Goal: Task Accomplishment & Management: Manage account settings

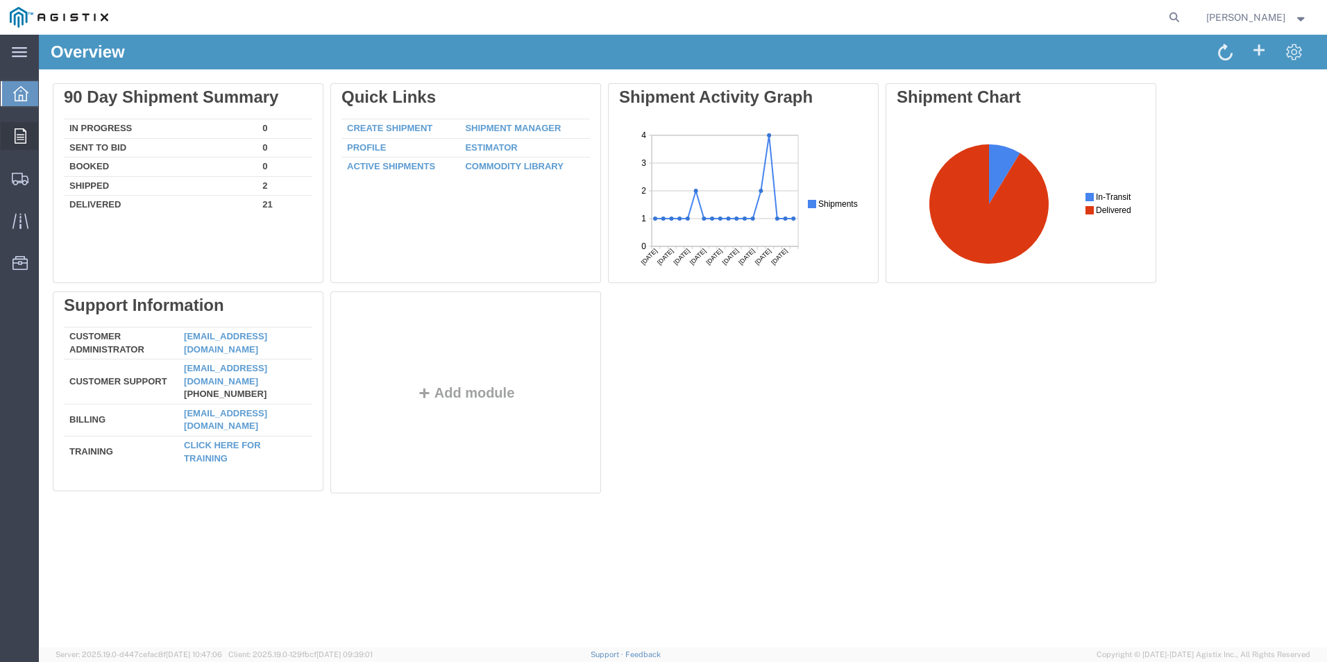
click at [19, 133] on icon at bounding box center [21, 135] width 12 height 15
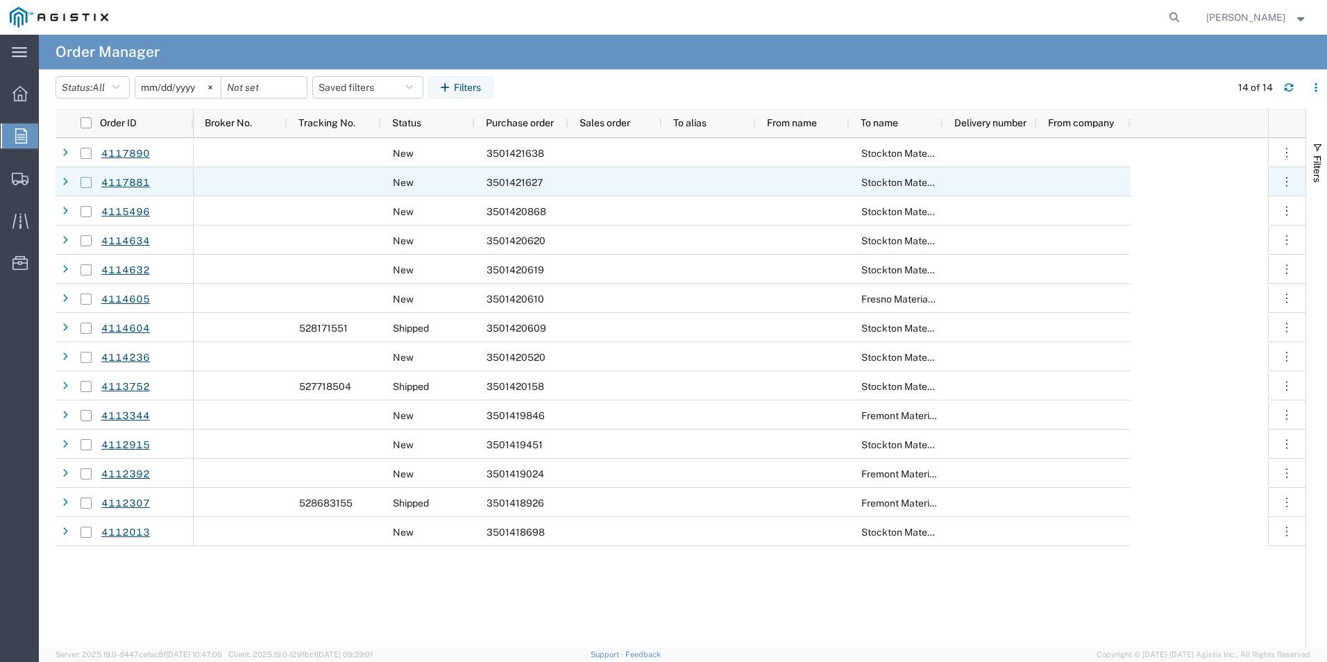
click at [87, 182] on input "Press Space to toggle row selection (unchecked)" at bounding box center [85, 182] width 11 height 11
checkbox input "true"
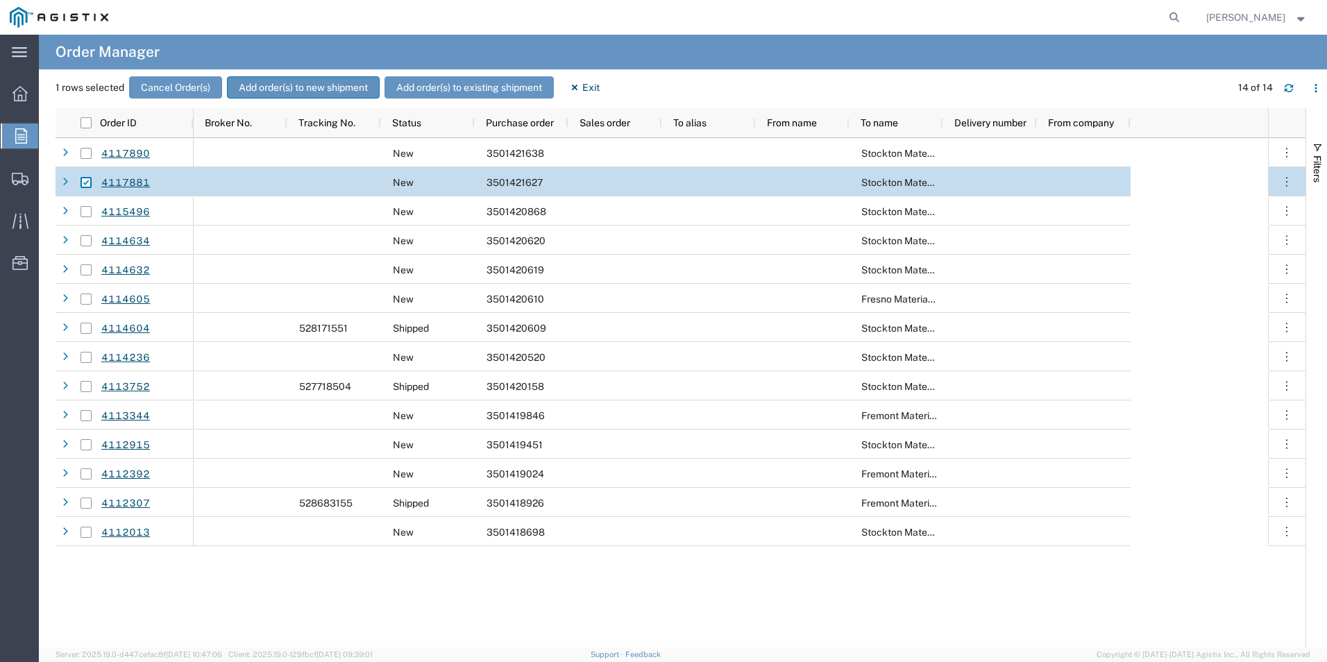
click at [306, 87] on button "Add order(s) to new shipment" at bounding box center [303, 87] width 153 height 22
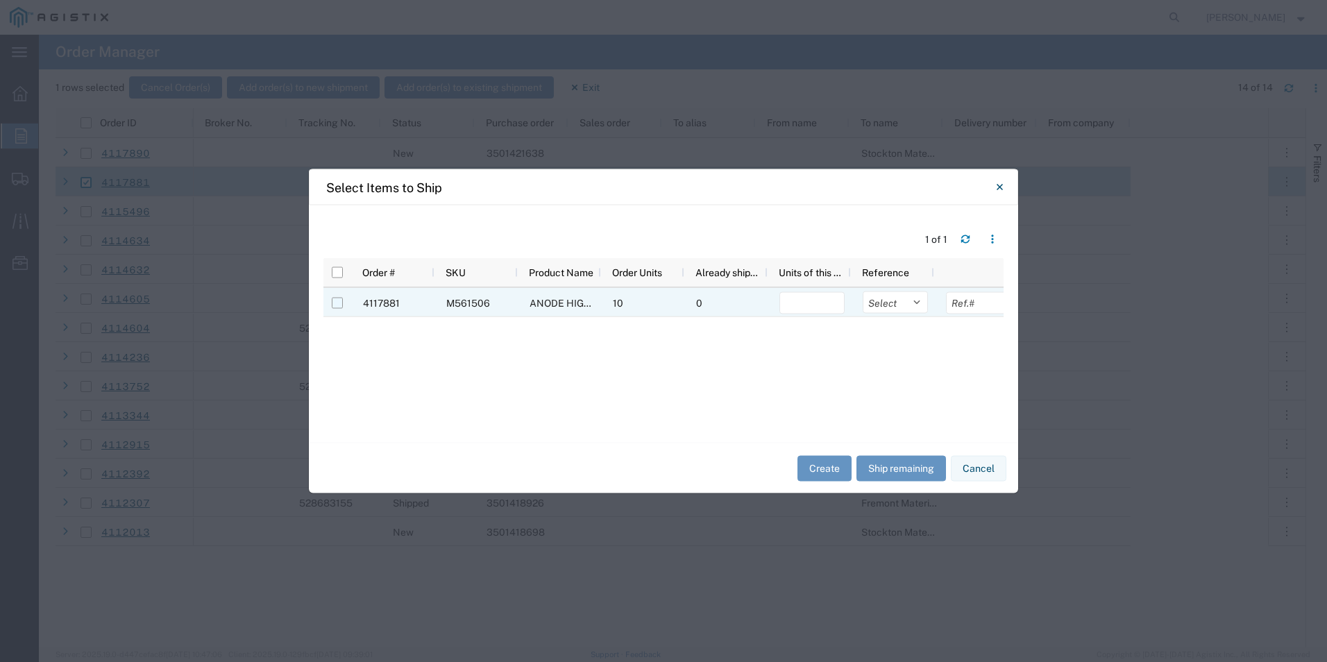
click at [336, 303] on input "Press Space to toggle row selection (unchecked)" at bounding box center [337, 303] width 11 height 11
checkbox input "true"
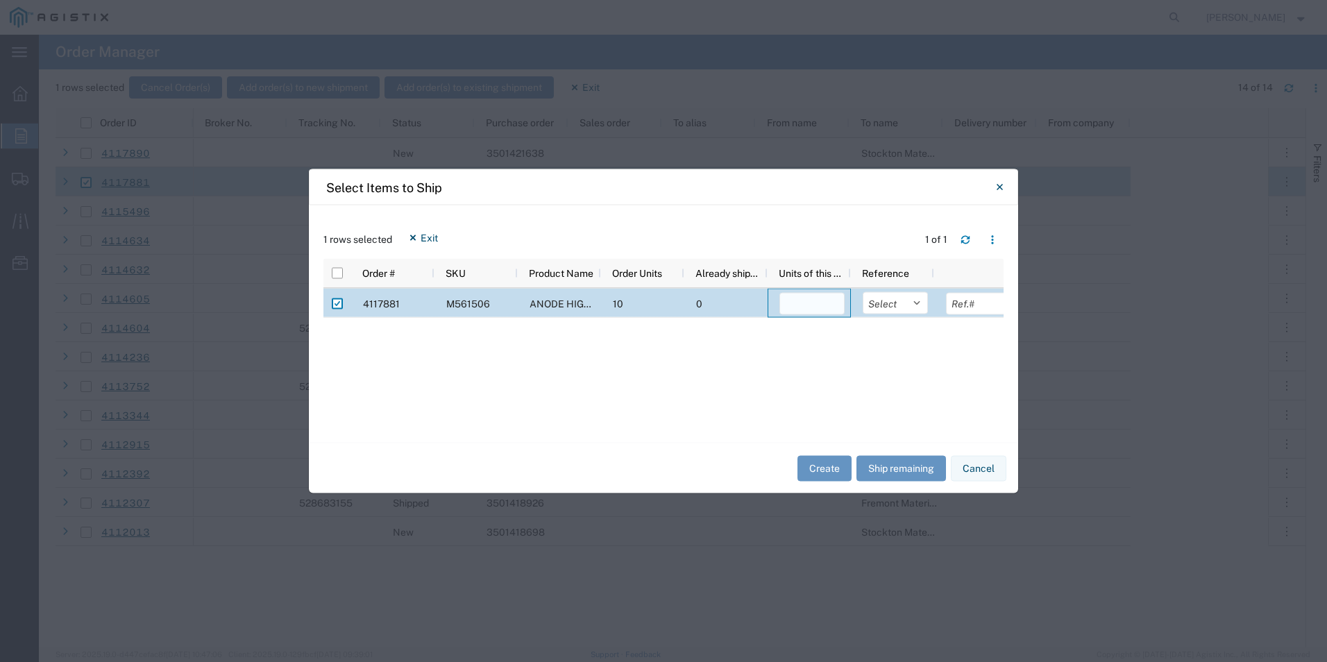
click at [795, 307] on input "number" at bounding box center [811, 304] width 65 height 22
type input "10"
click at [829, 466] on button "Create" at bounding box center [824, 468] width 54 height 26
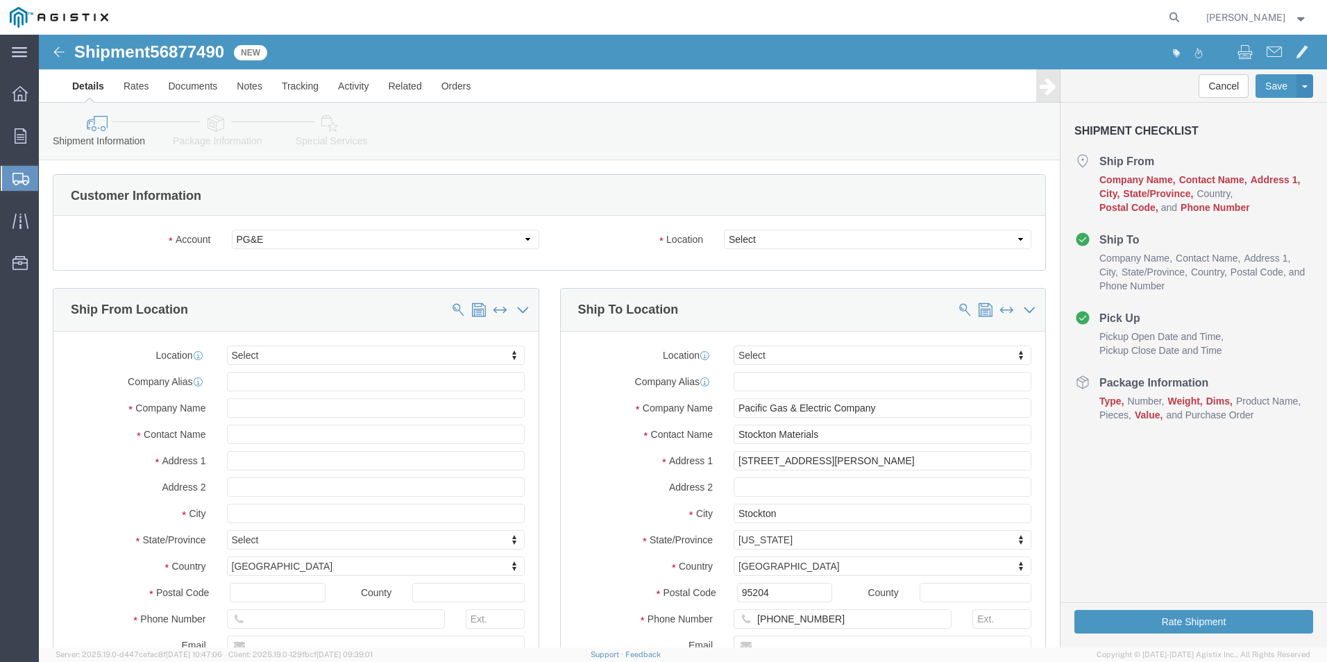
select select
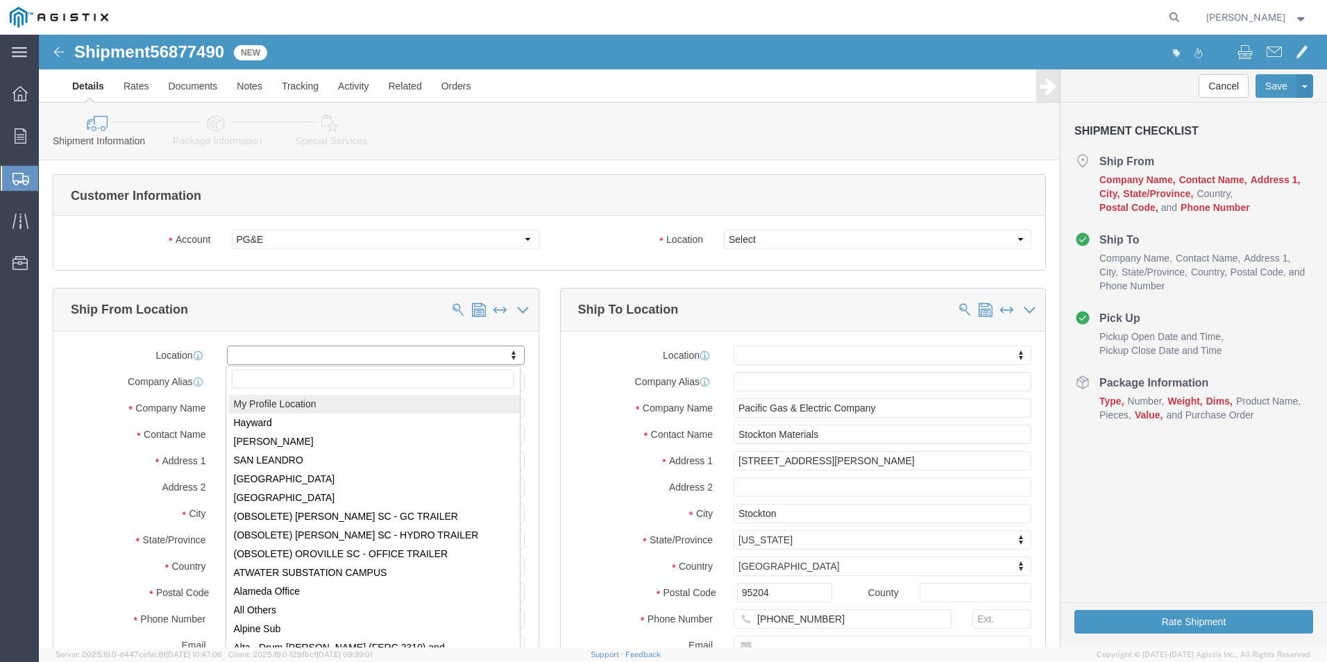
select select "MYPROFILE"
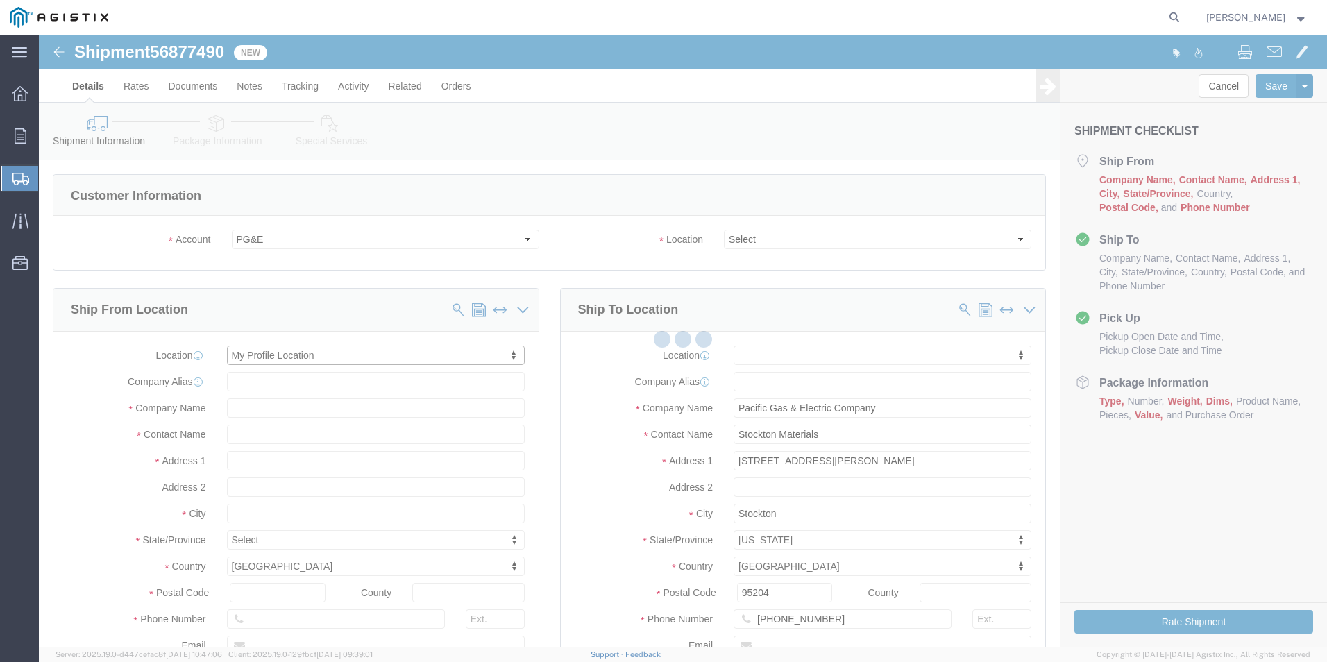
type input "[STREET_ADDRESS]"
type input "74063"
type input "[PHONE_NUMBER]"
type input "[EMAIL_ADDRESS][DOMAIN_NAME]"
checkbox input "true"
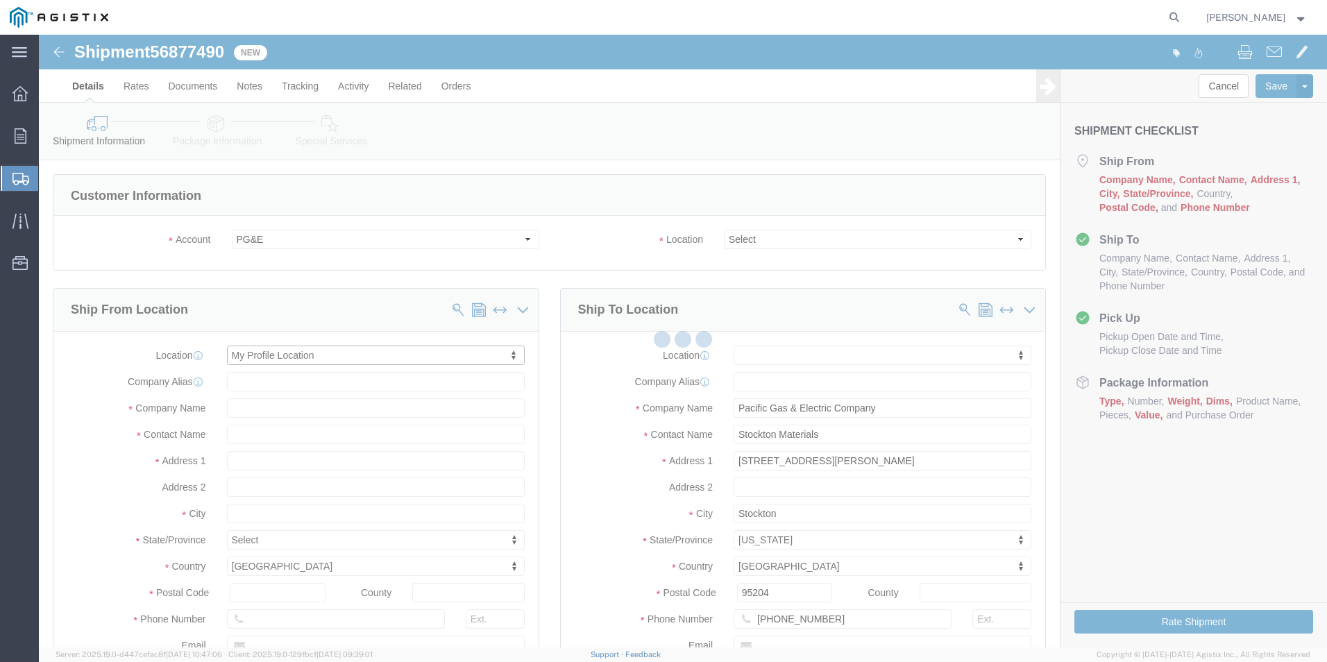
type input "CorrPro Companies Inc"
type input "[PERSON_NAME]"
type input "[GEOGRAPHIC_DATA]"
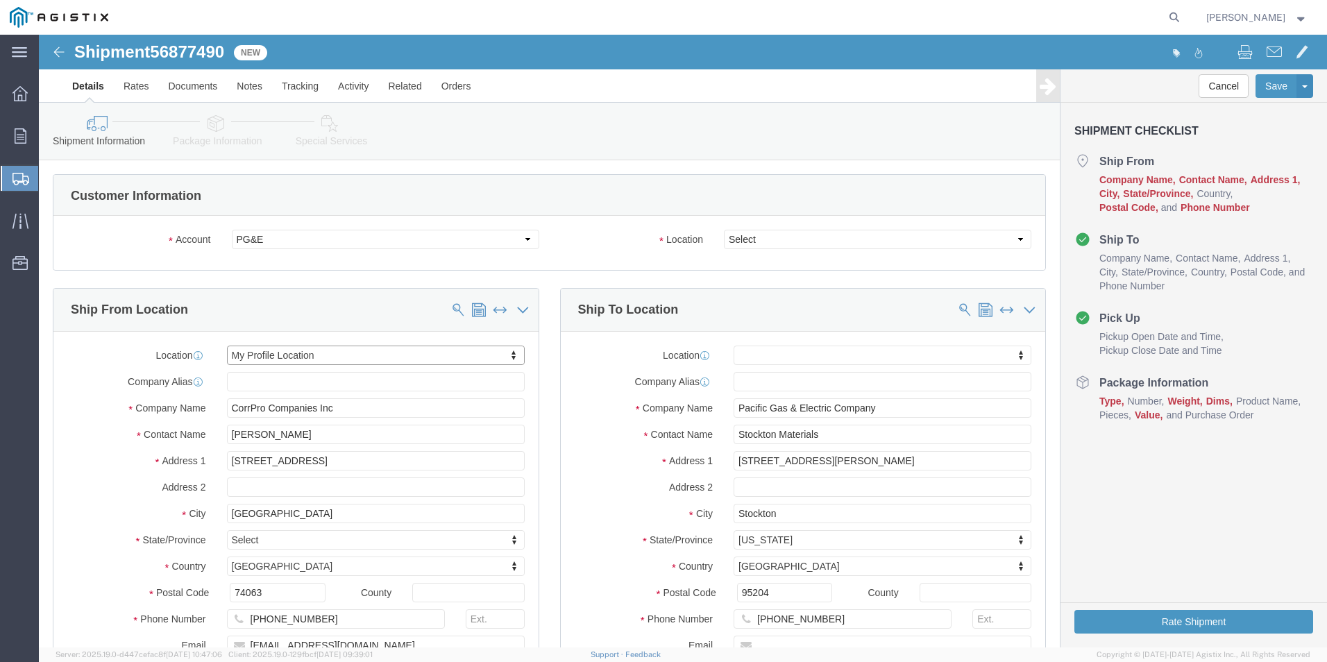
select select "OK"
click select "Select All Others [GEOGRAPHIC_DATA] [GEOGRAPHIC_DATA] [GEOGRAPHIC_DATA] [GEOGRA…"
select select "23082"
click select "Select All Others [GEOGRAPHIC_DATA] [GEOGRAPHIC_DATA] [GEOGRAPHIC_DATA] [GEOGRA…"
click label "Company Name"
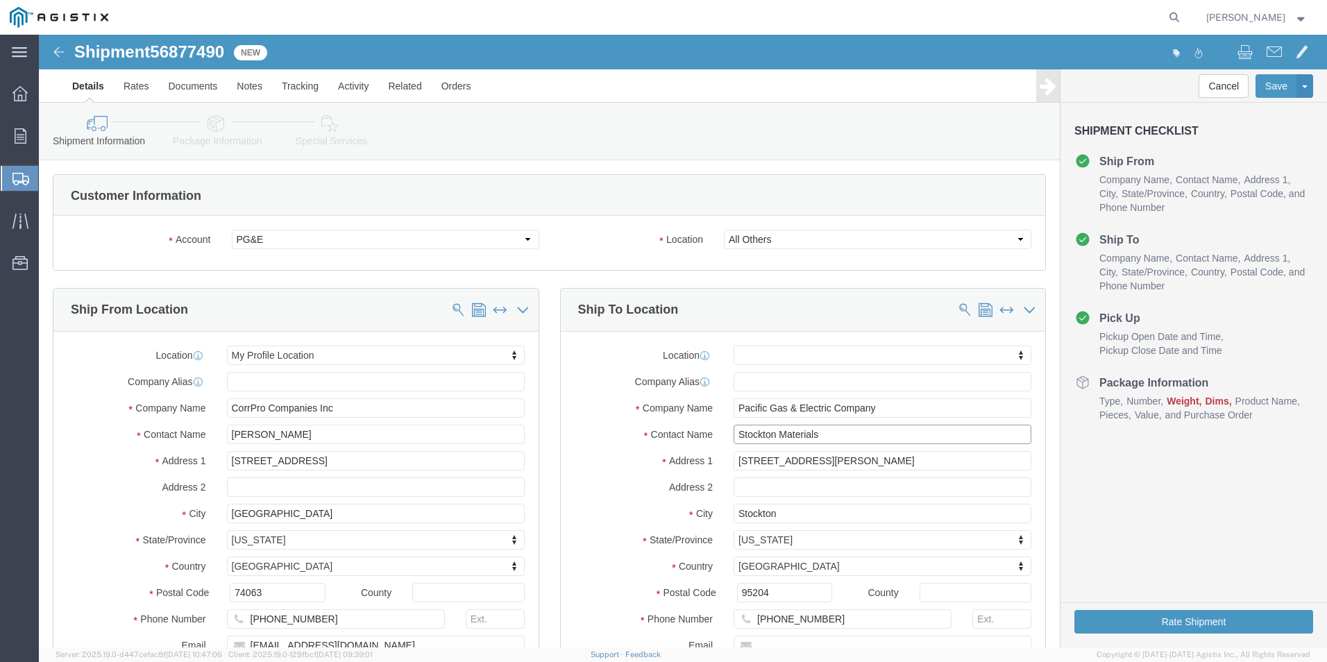
click input "Stockton Materials"
type input "S"
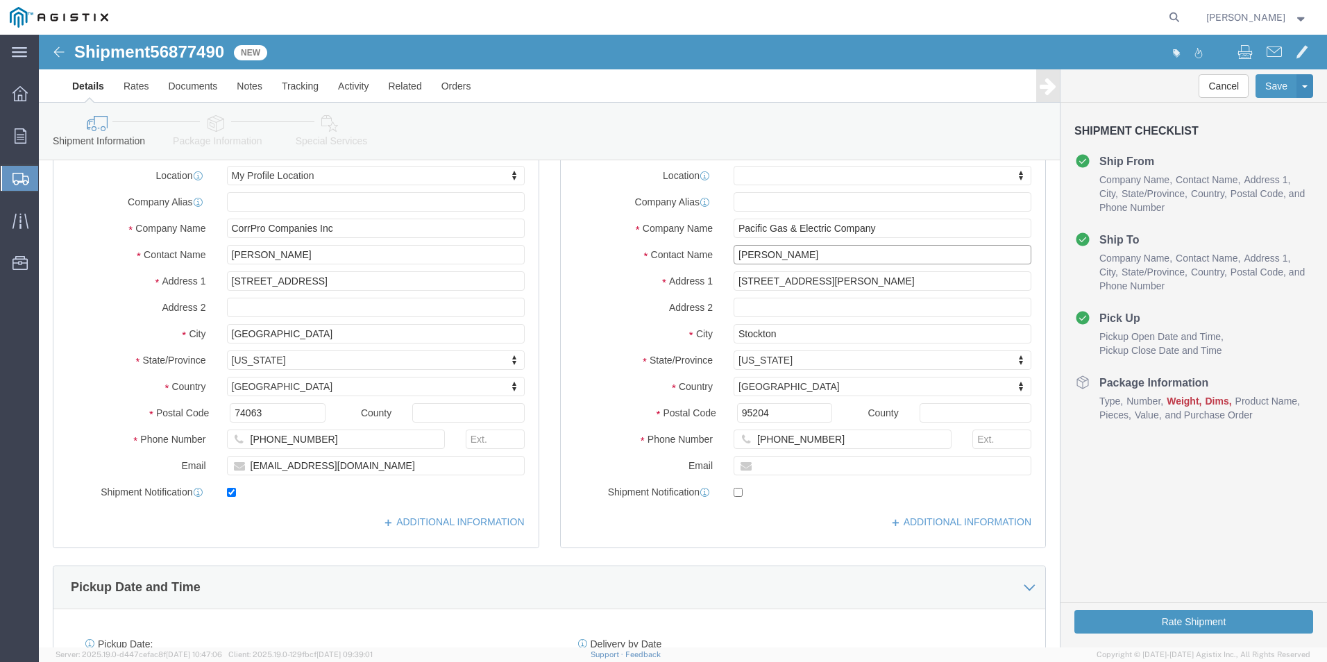
scroll to position [208, 0]
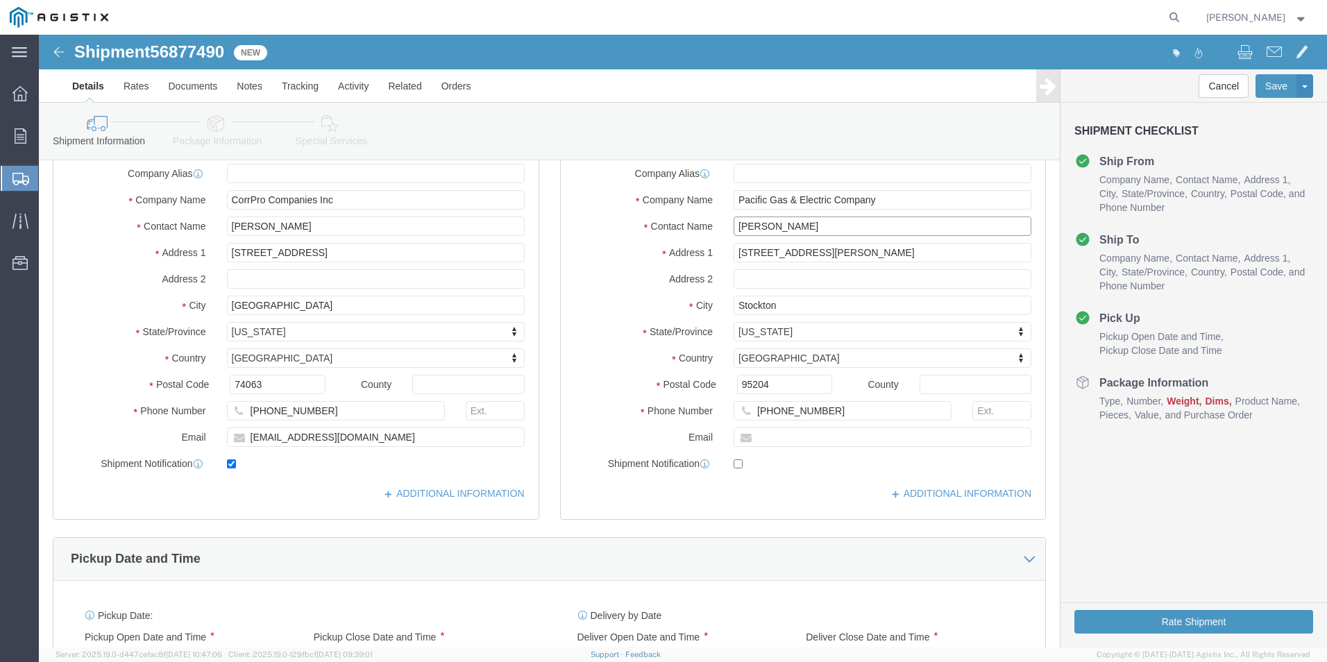
type input "[PERSON_NAME]"
click input "[PHONE_NUMBER]"
type input "9"
type input "[PHONE_NUMBER]"
click div "Location My Profile Location [GEOGRAPHIC_DATA][PERSON_NAME][GEOGRAPHIC_DATA] [G…"
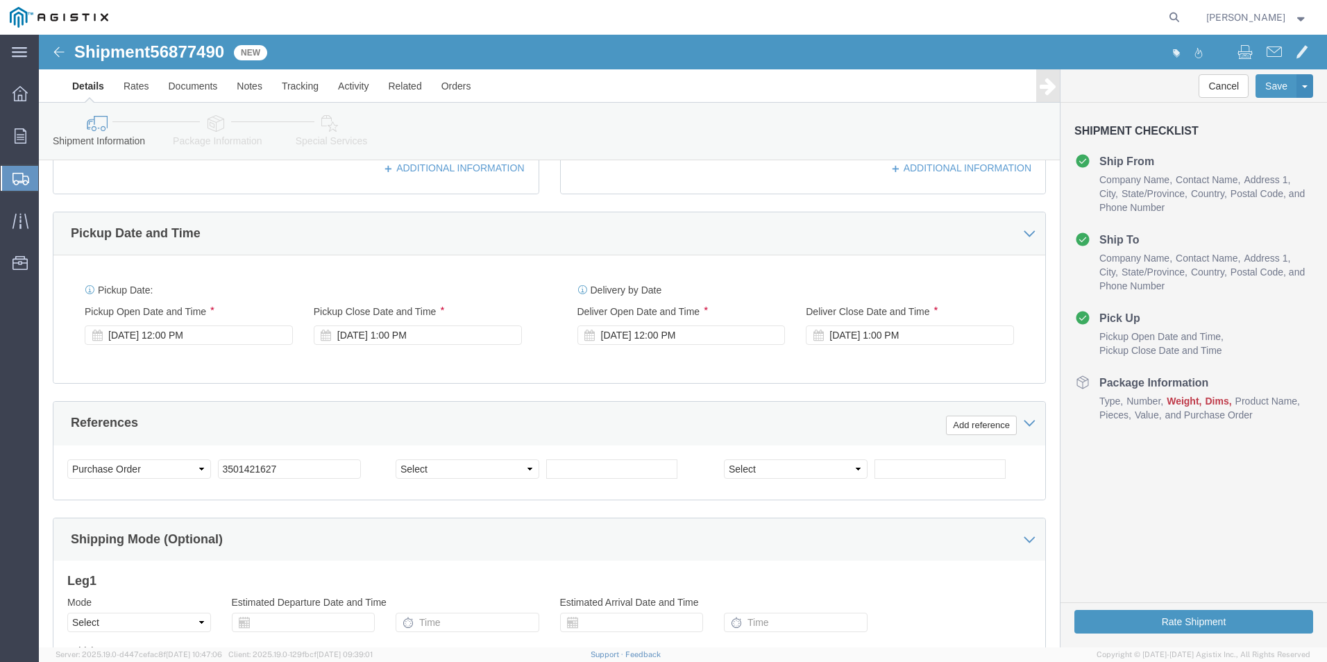
scroll to position [555, 0]
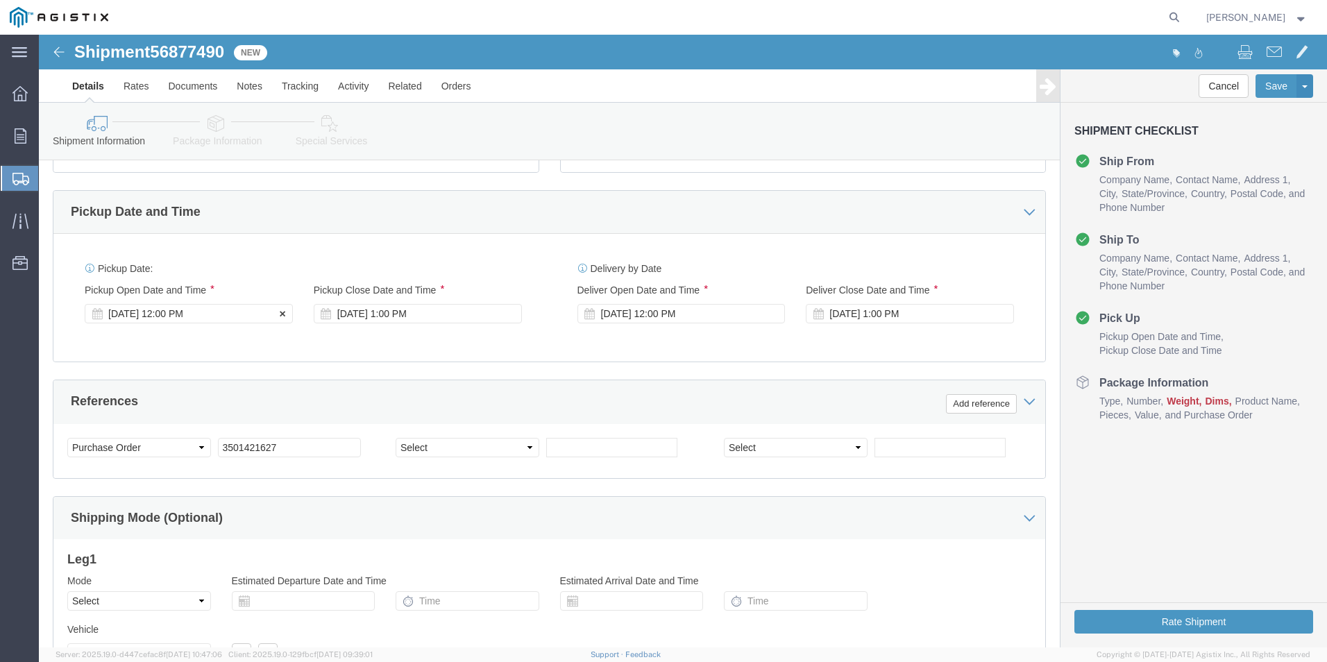
click div "[DATE] 12:00 PM"
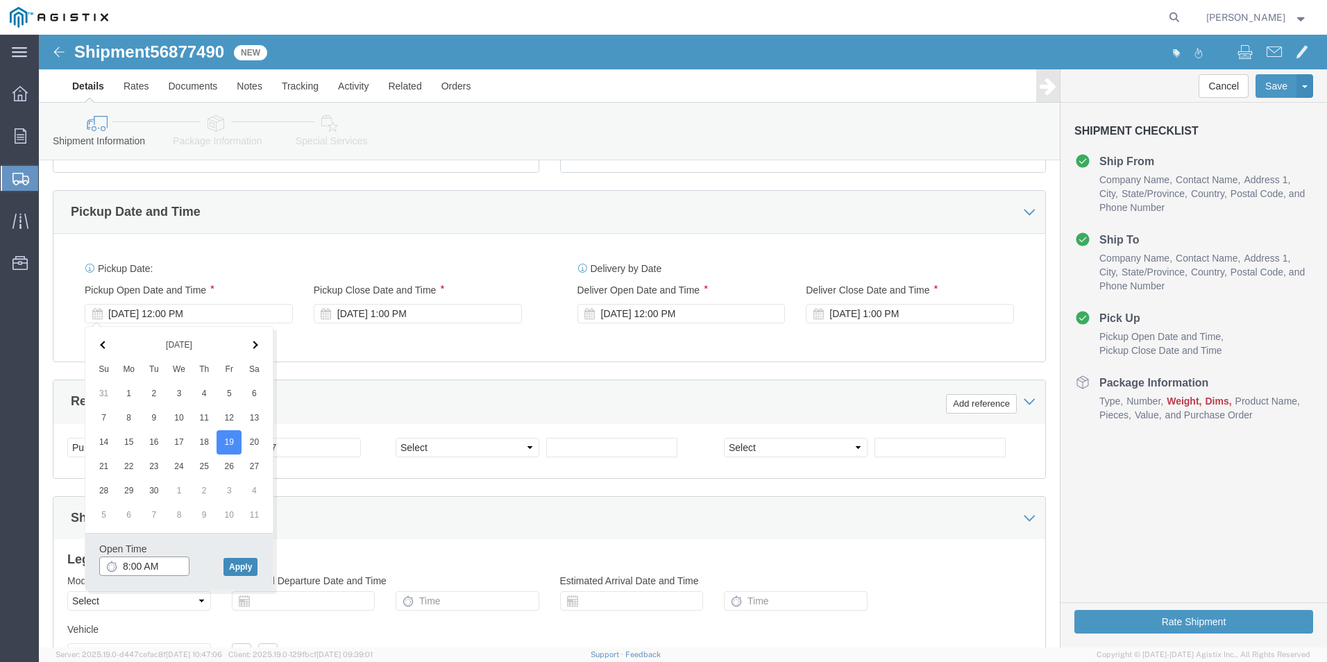
type input "8:00 AM"
click button "Apply"
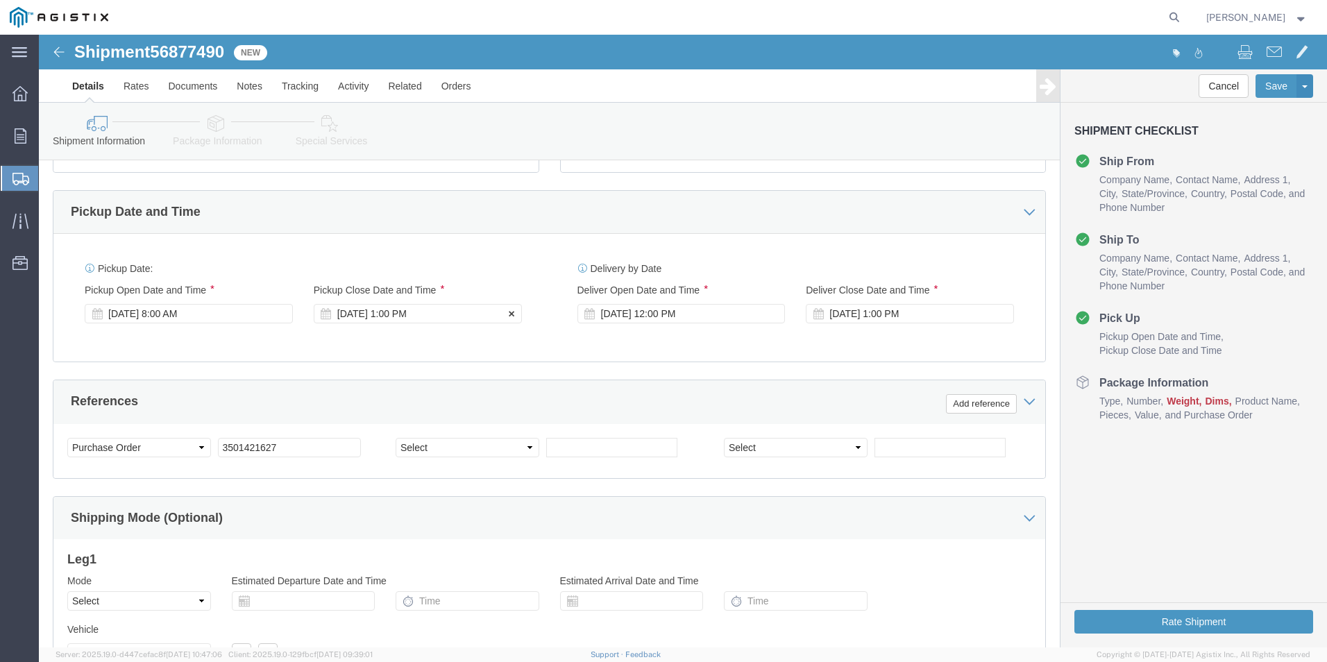
click div "[DATE] 1:00 PM"
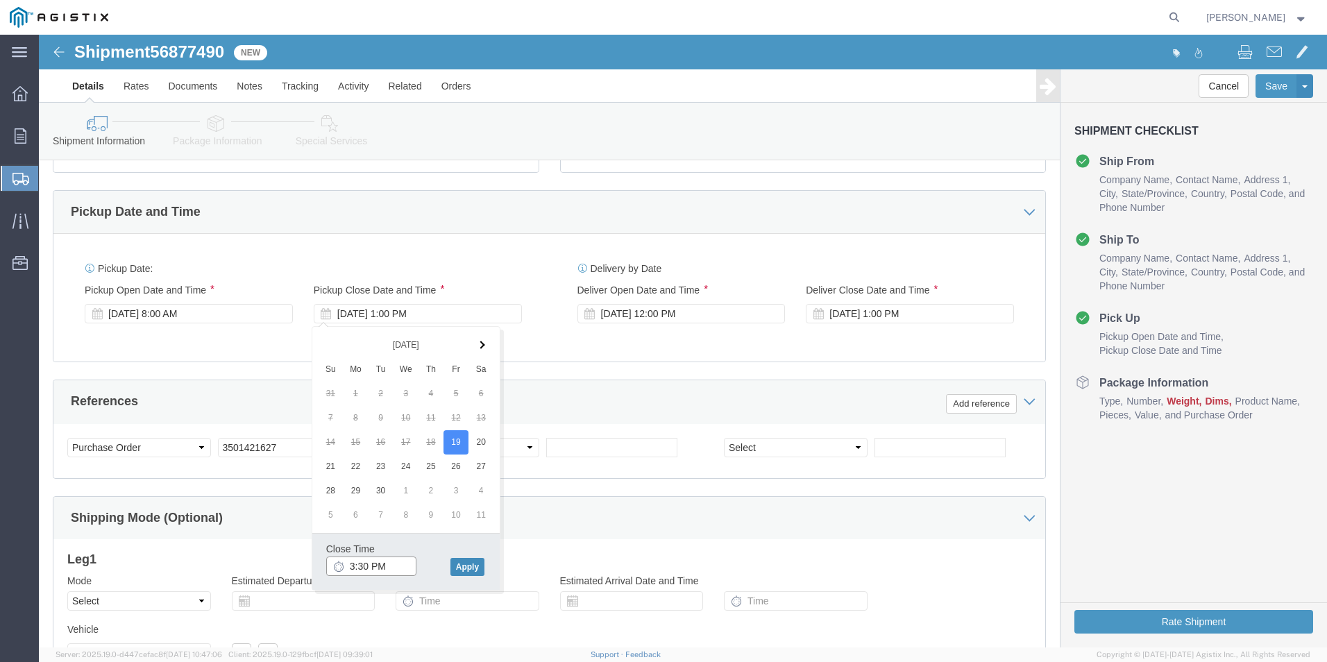
type input "3:30 PM"
click button "Apply"
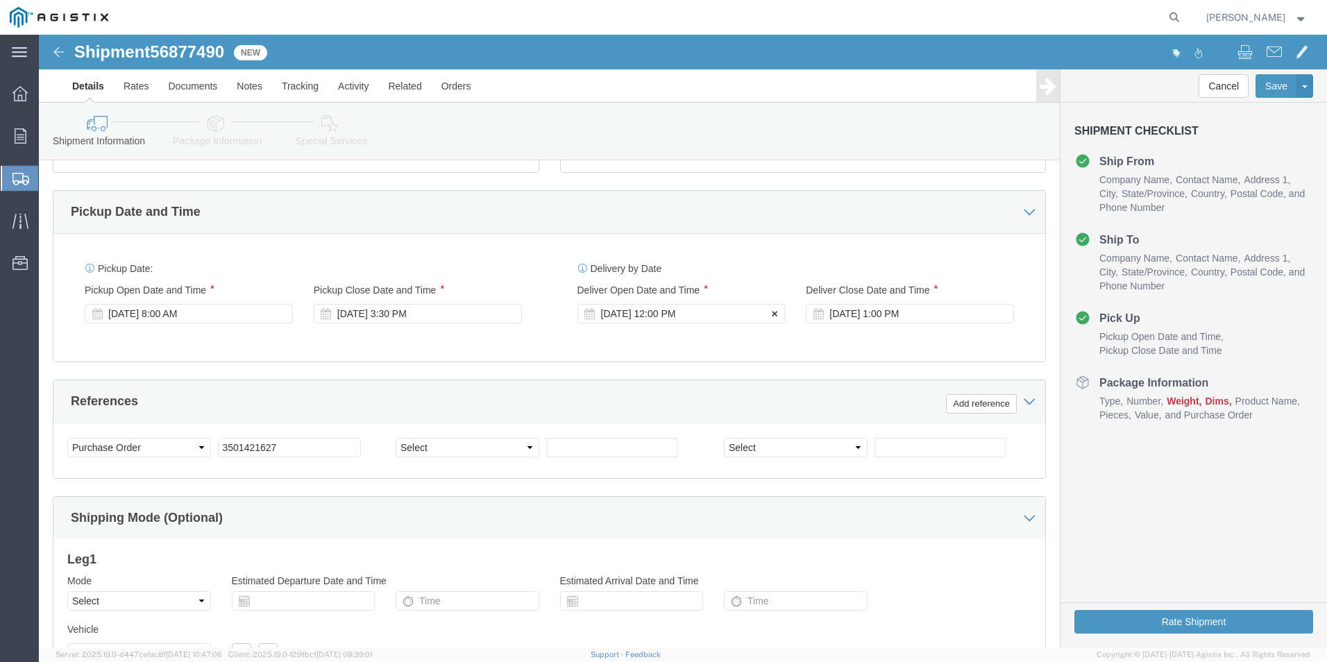
click div "[DATE] 12:00 PM"
click input "12:00 PM"
type input "8:00 AM"
click button "Apply"
click div "[DATE] 9:00 AM"
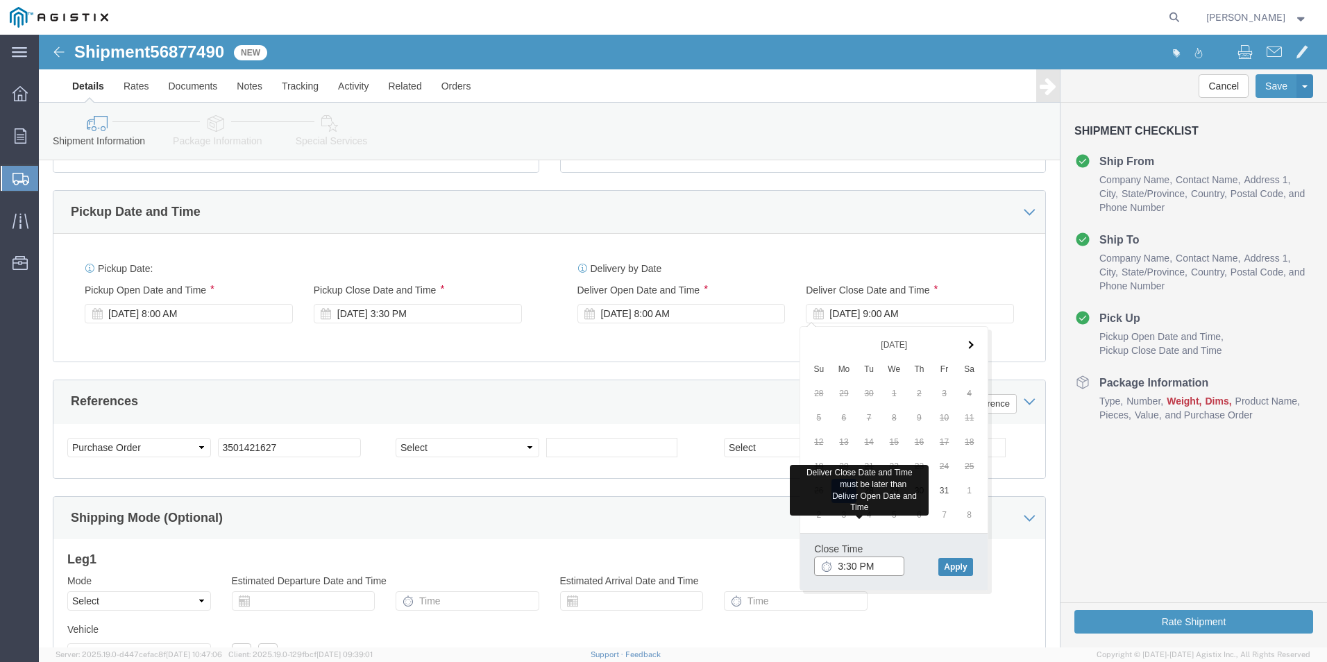
type input "3:30 PM"
click button "Apply"
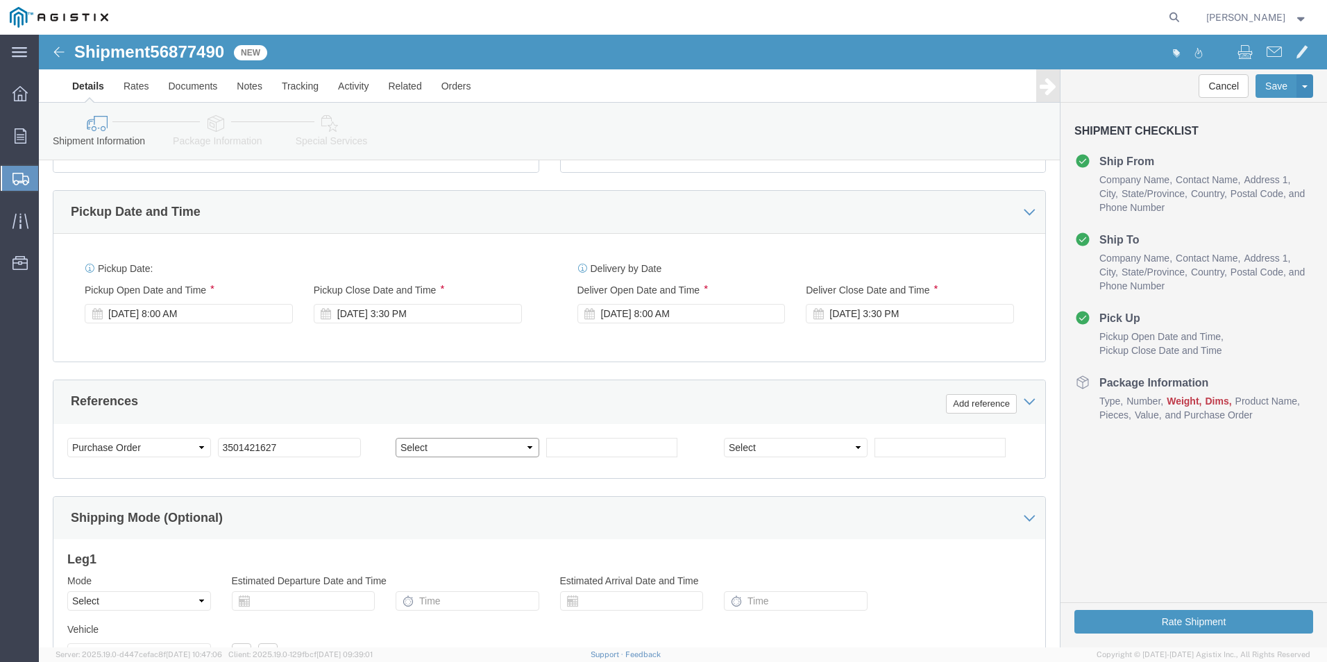
click select "Select Account Type Activity ID Airline Appointment Number ASN Batch Request # …"
select select "SALEORDR"
click select "Select Account Type Activity ID Airline Appointment Number ASN Batch Request # …"
type input "272562"
click h3 "Leg 1"
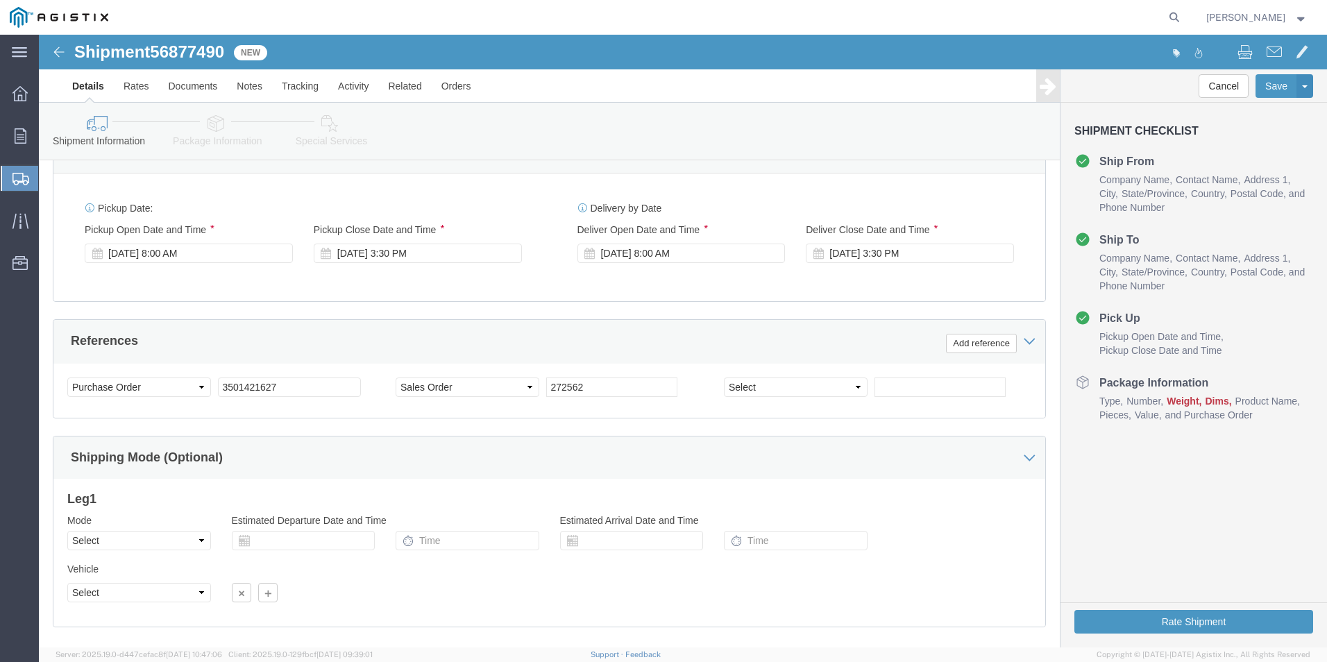
scroll to position [693, 0]
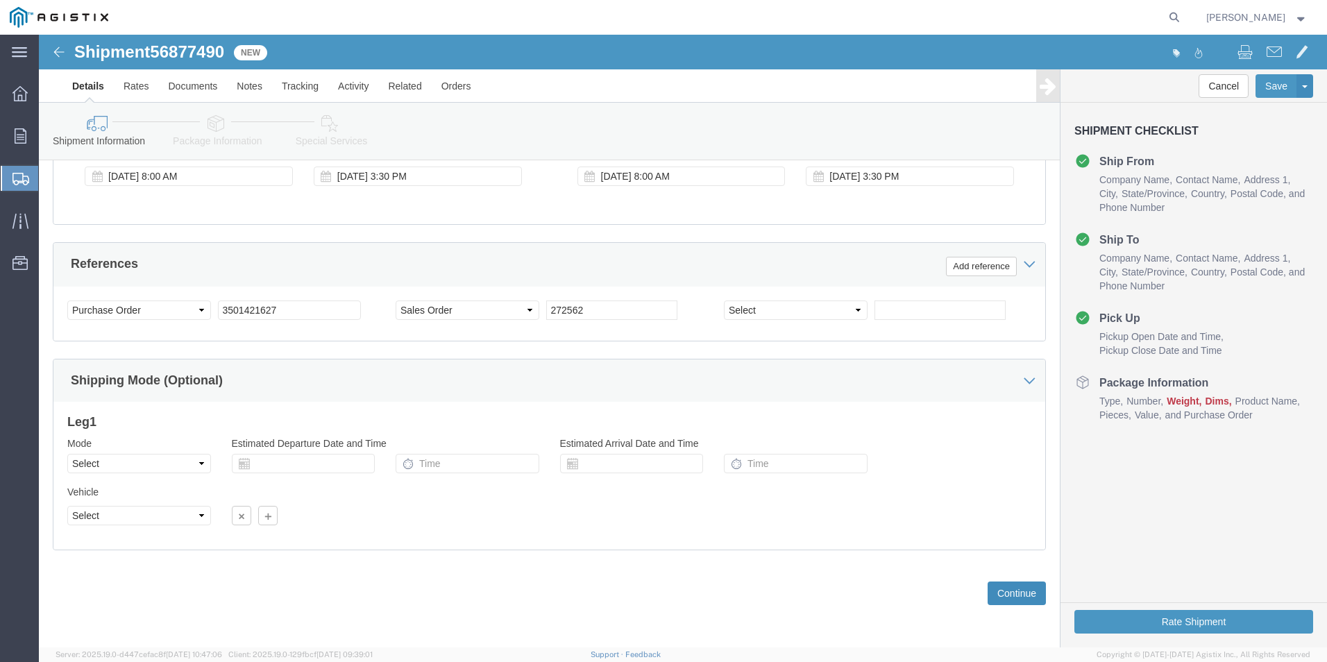
click button "Continue"
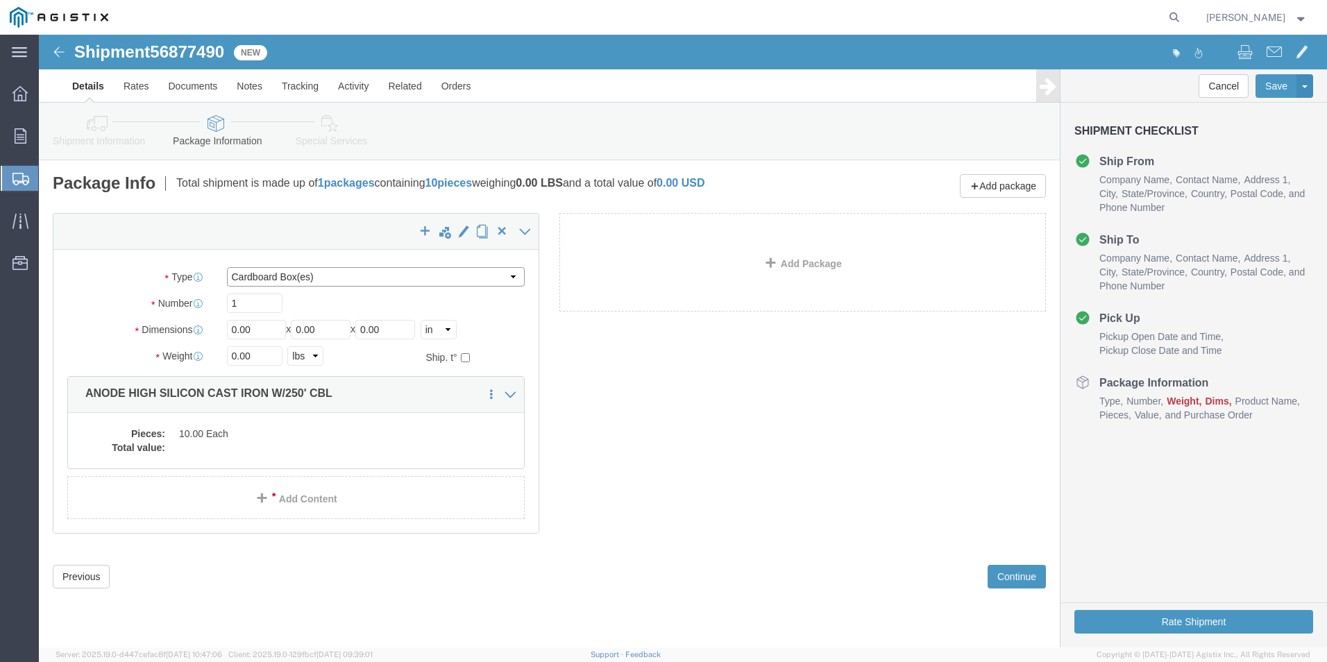
click select "Select Bulk Bundle(s) Cardboard Box(es) Carton(s) Crate(s) Drum(s) (Fiberboard)…"
select select "CRAT"
click select "Select Bulk Bundle(s) Cardboard Box(es) Carton(s) Crate(s) Drum(s) (Fiberboard)…"
click input "0.00"
type input "0"
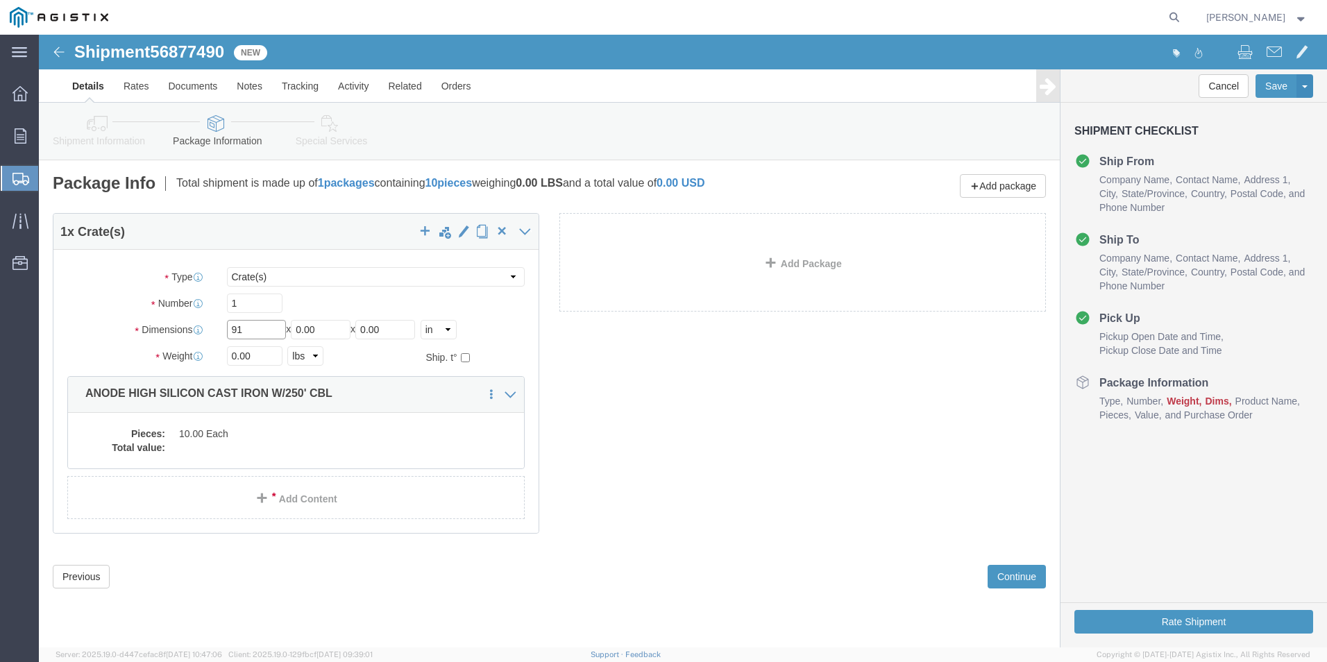
type input "91"
type input "22"
type input "18"
click dd "10.00 Each"
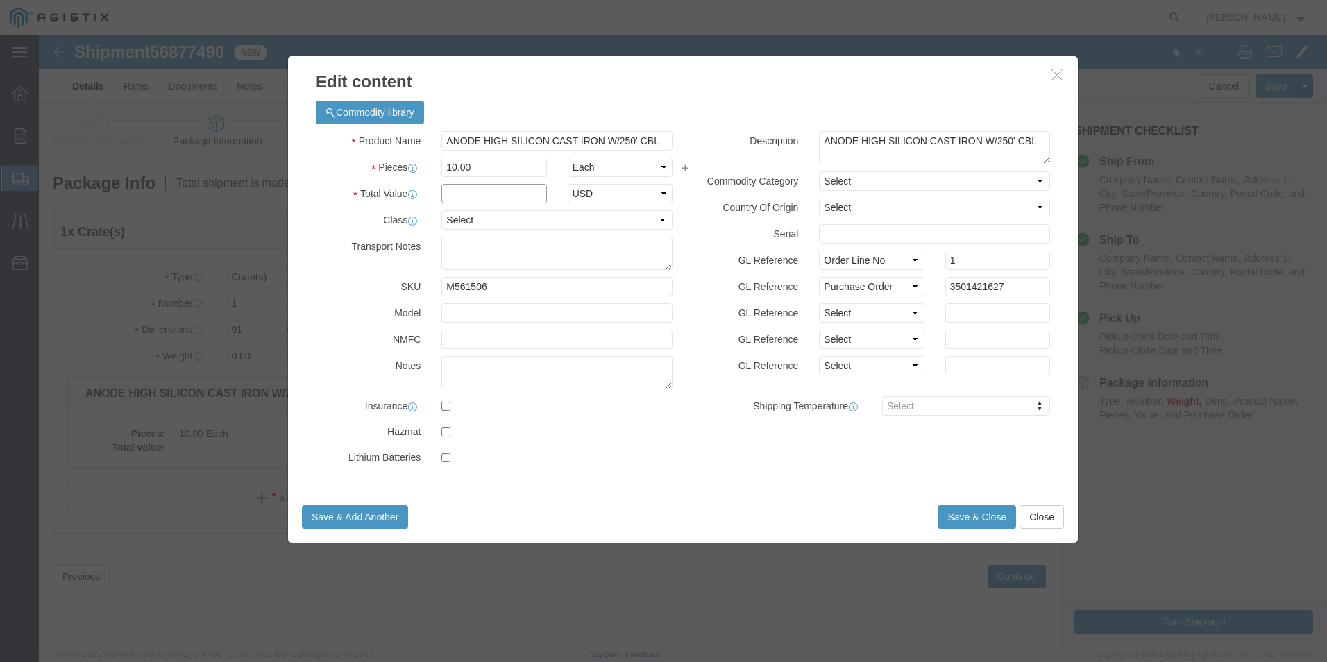
click input "text"
type input "4749.18"
click select "Select 50 55 60 65 70 85 92.5 100 125 175 250 300 400"
select select "65"
click select "Select 50 55 60 65 70 85 92.5 100 125 175 250 300 400"
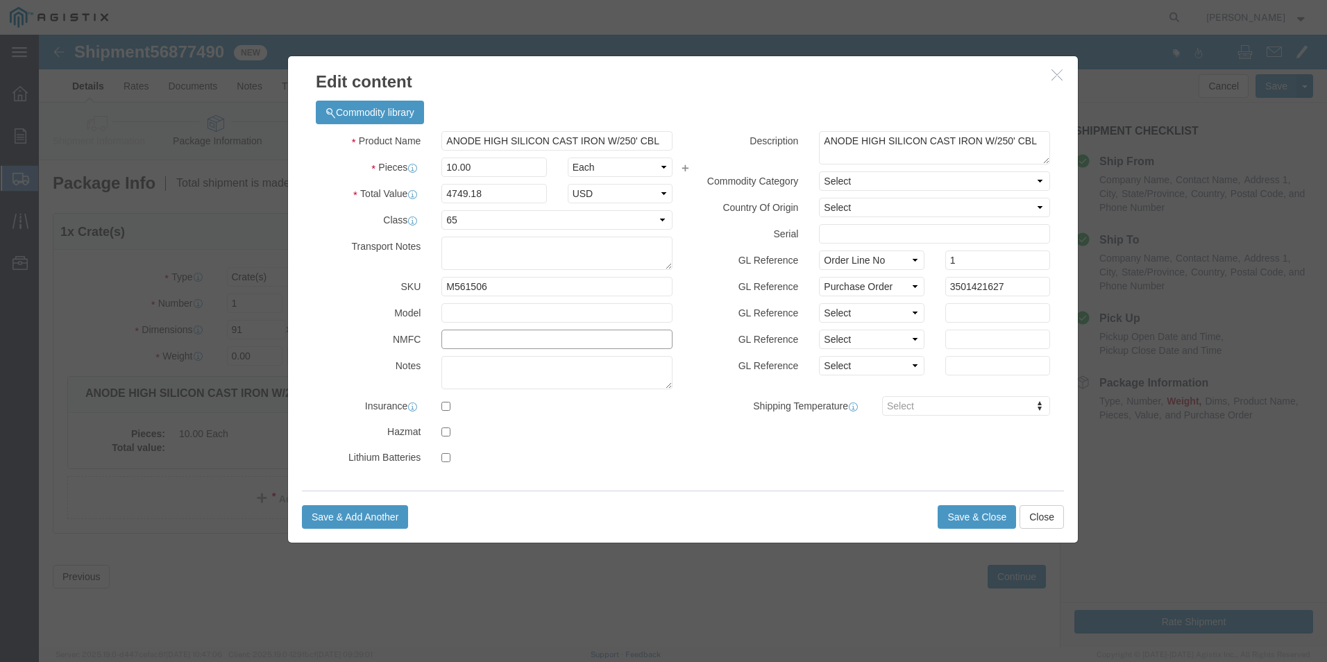
click input "text"
type input "133650"
click button "Save & Close"
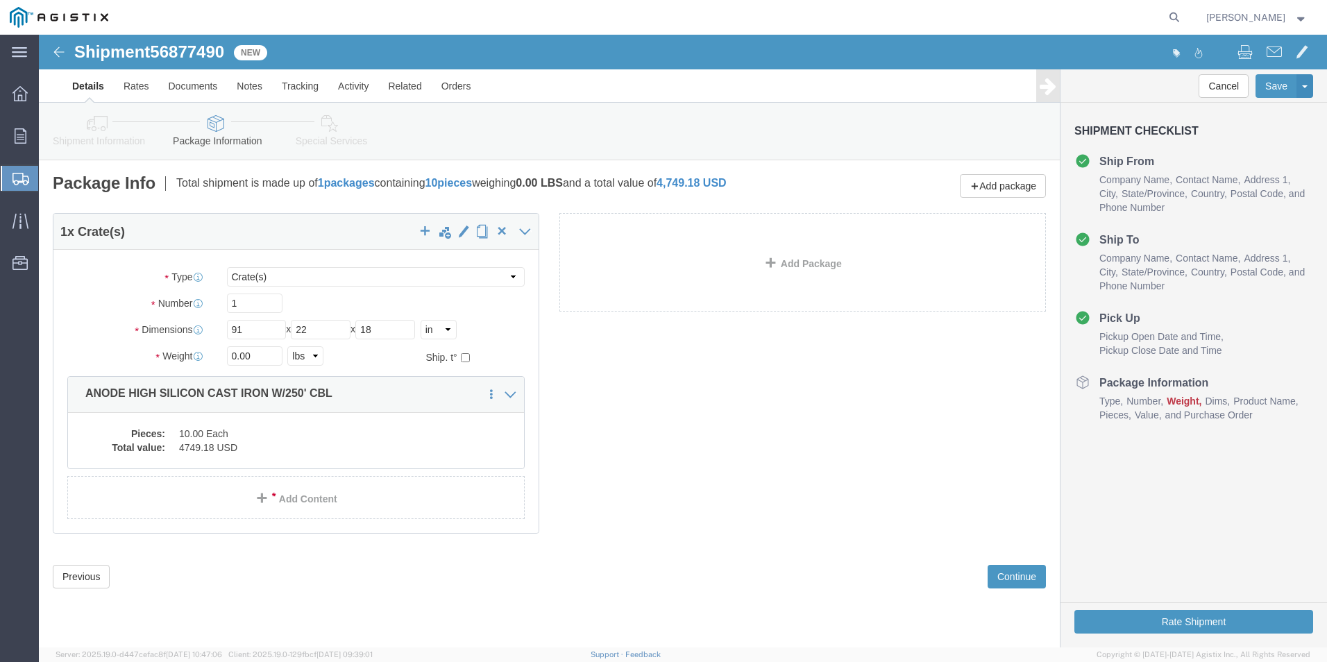
click div "1 x Crate(s) Package Type Select Bulk Bundle(s) Cardboard Box(es) Carton(s) Cra…"
click button "Rate Shipment"
click input "0.00"
type input "0"
type input "884"
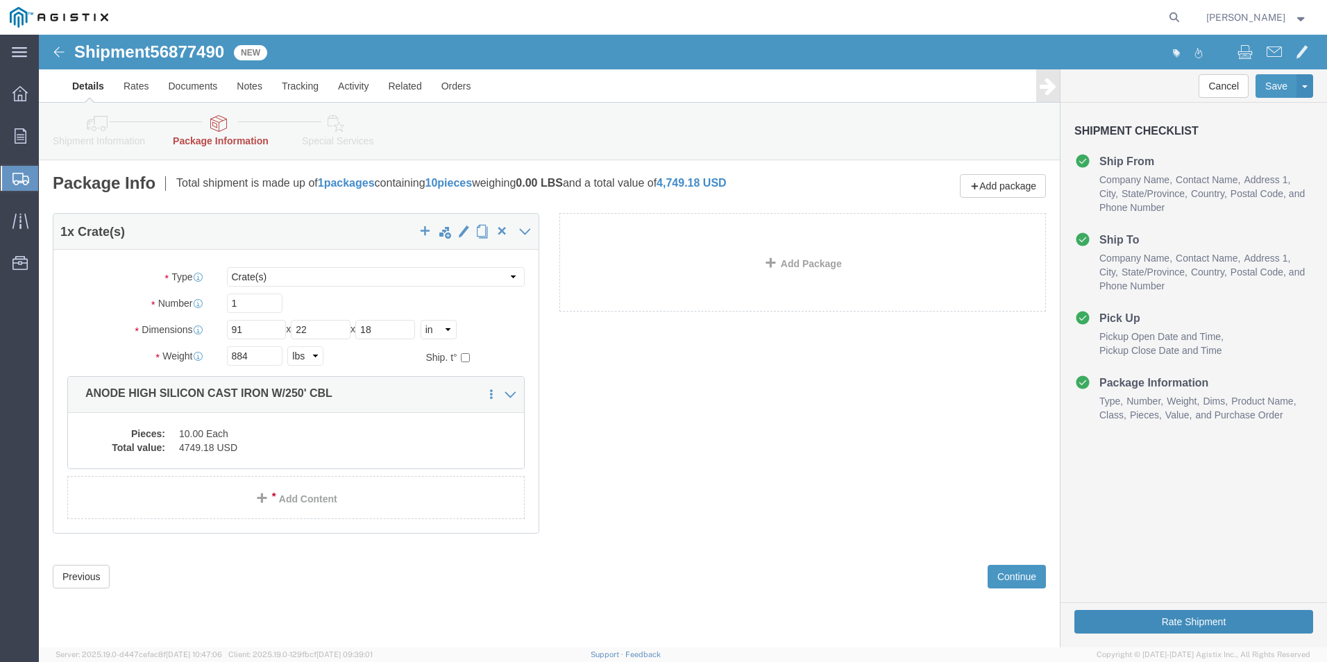
click button "Rate Shipment"
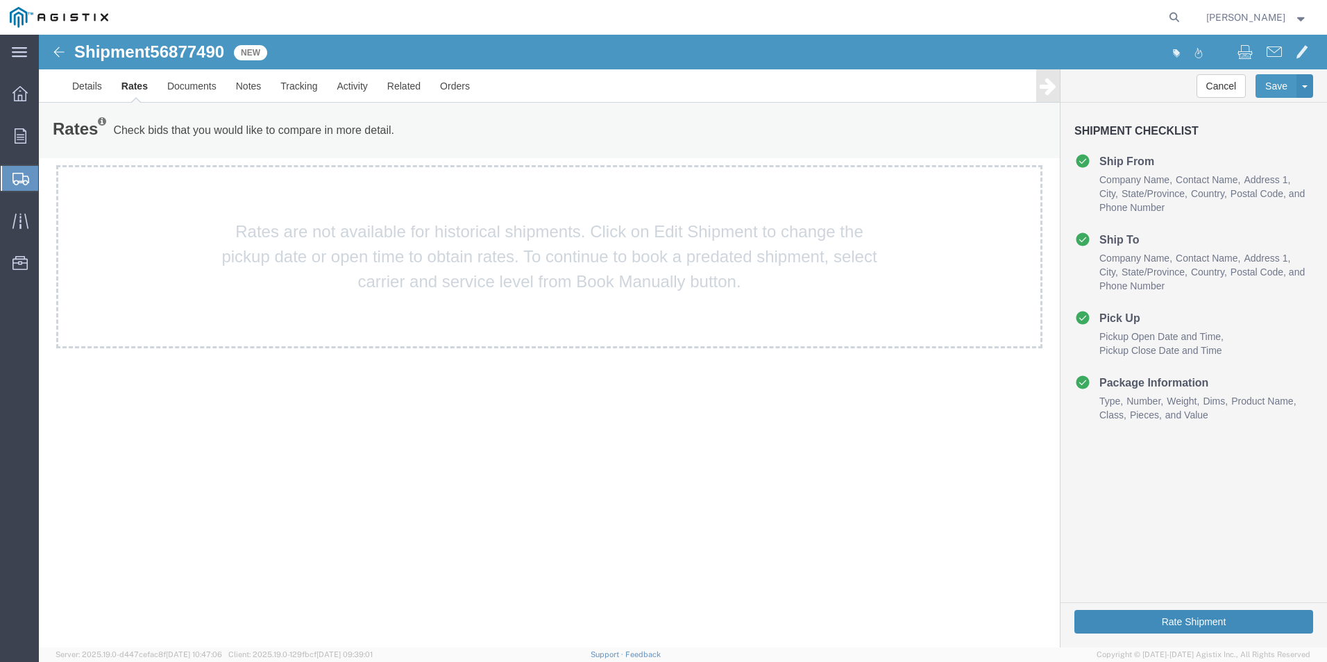
click at [1198, 620] on button "Rate Shipment" at bounding box center [1193, 622] width 239 height 24
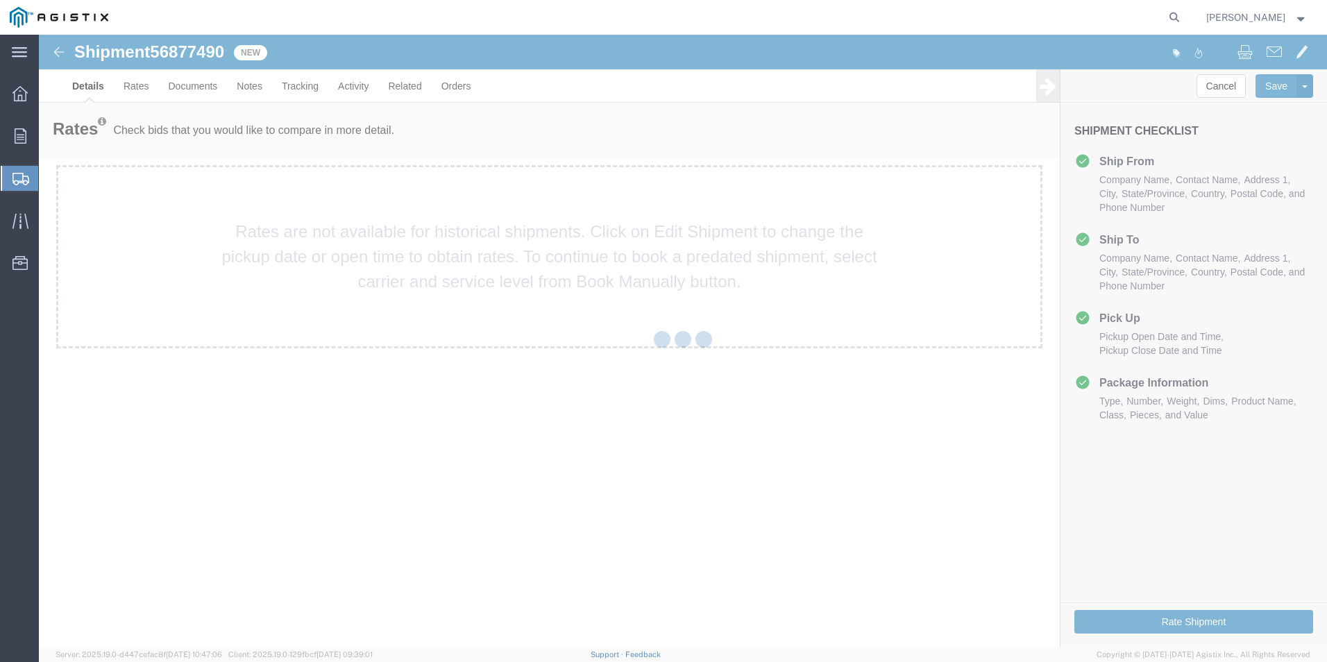
select select "38148"
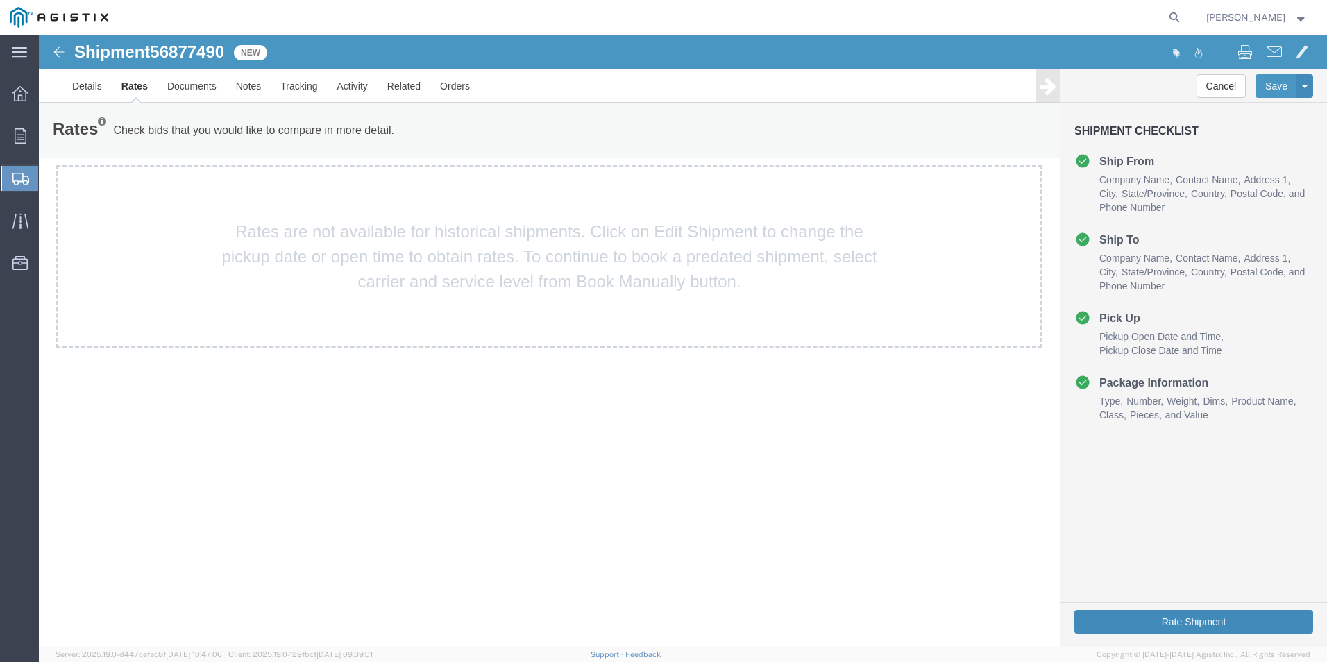
click at [1198, 620] on button "Rate Shipment" at bounding box center [1193, 622] width 239 height 24
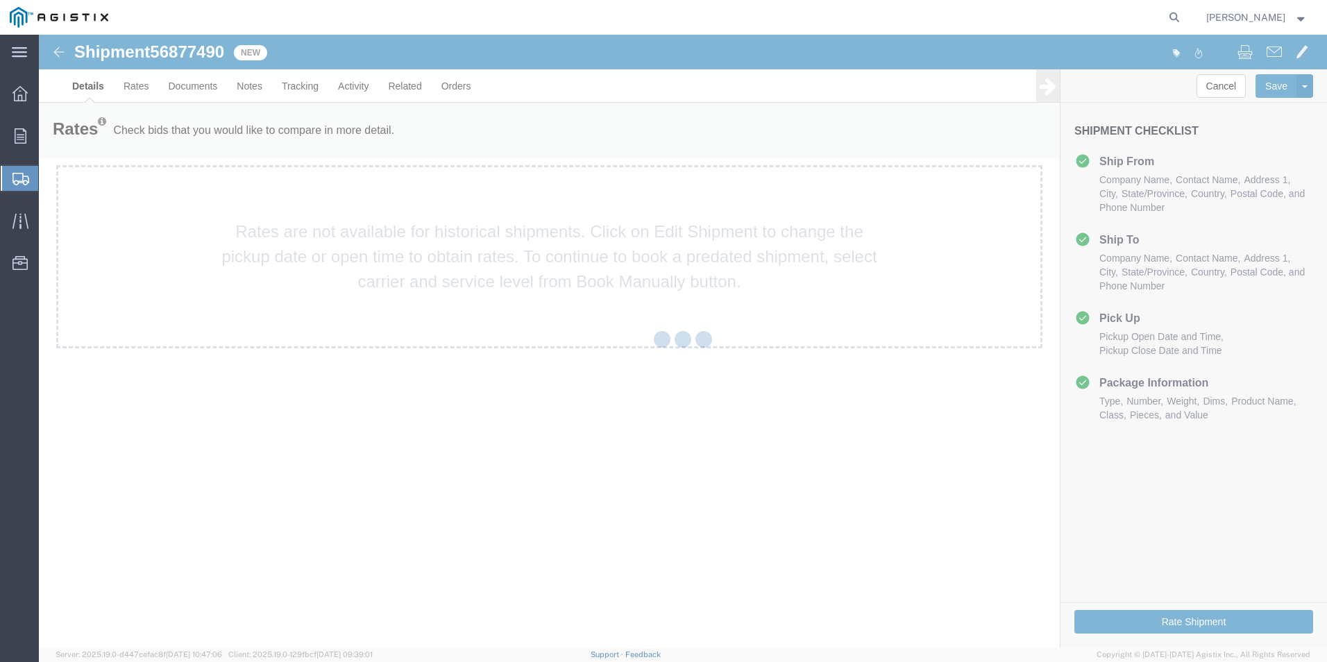
select select "38148"
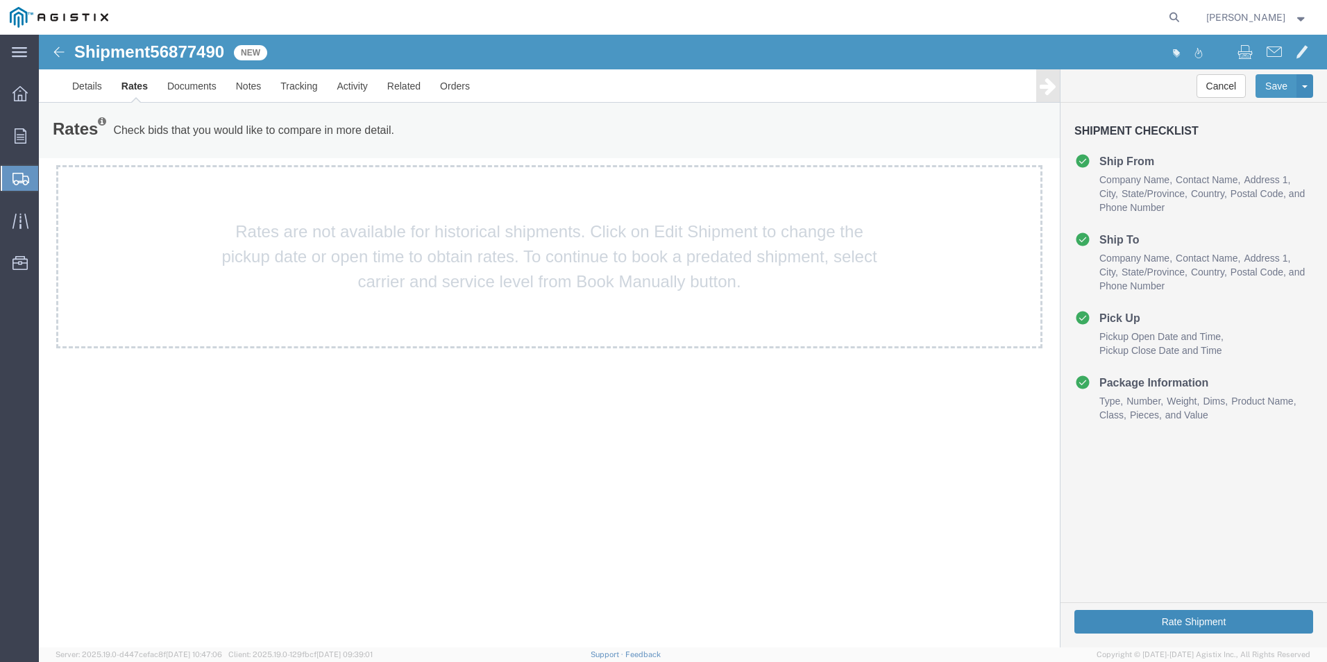
click at [1198, 620] on button "Rate Shipment" at bounding box center [1193, 622] width 239 height 24
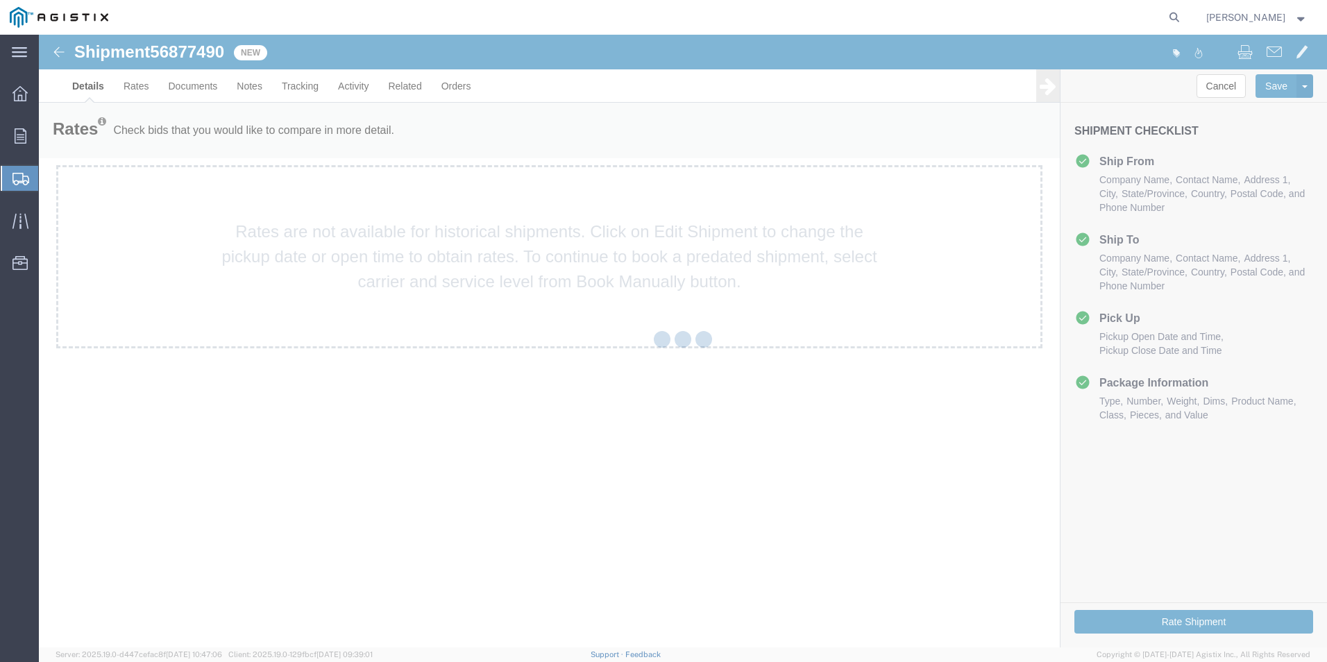
select select "38148"
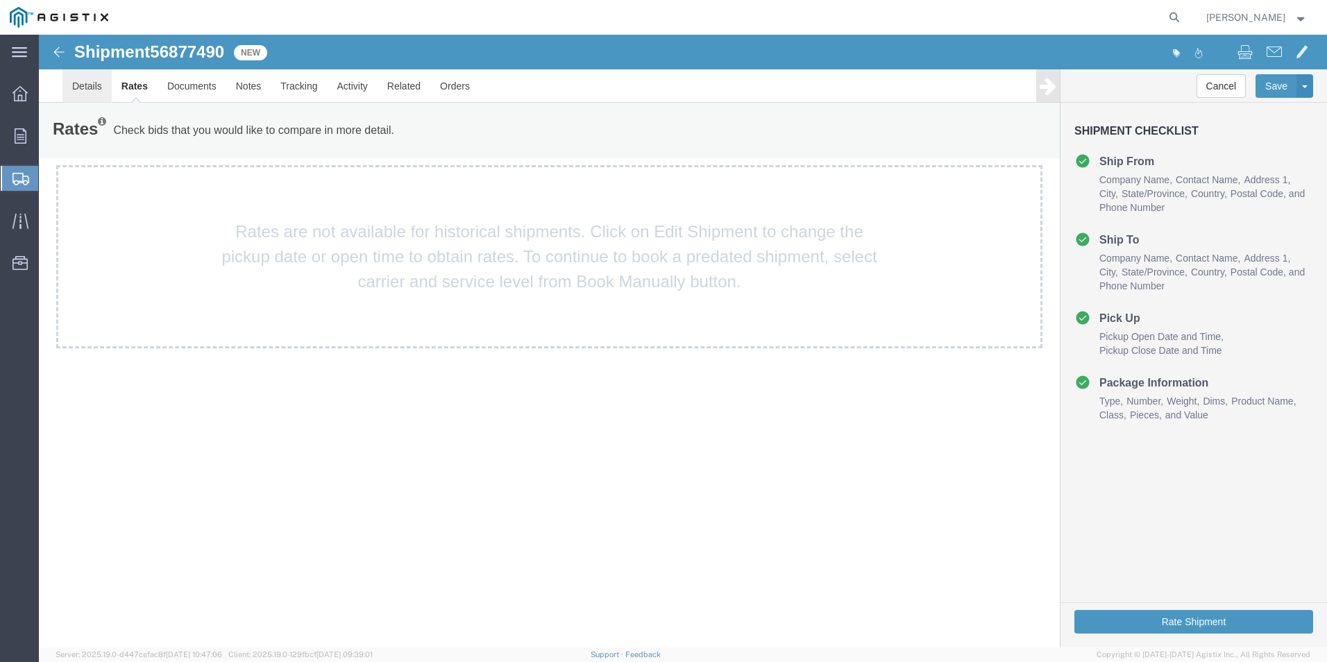
click at [91, 83] on link "Details" at bounding box center [86, 85] width 49 height 33
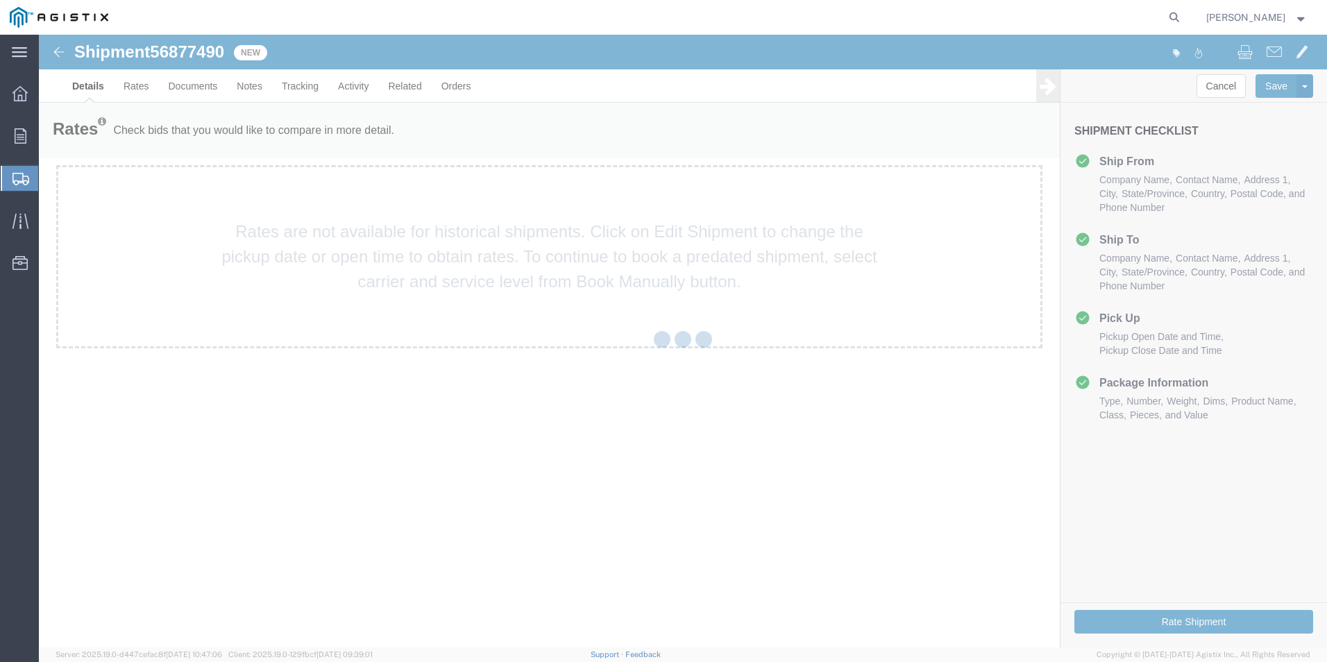
select select "38148"
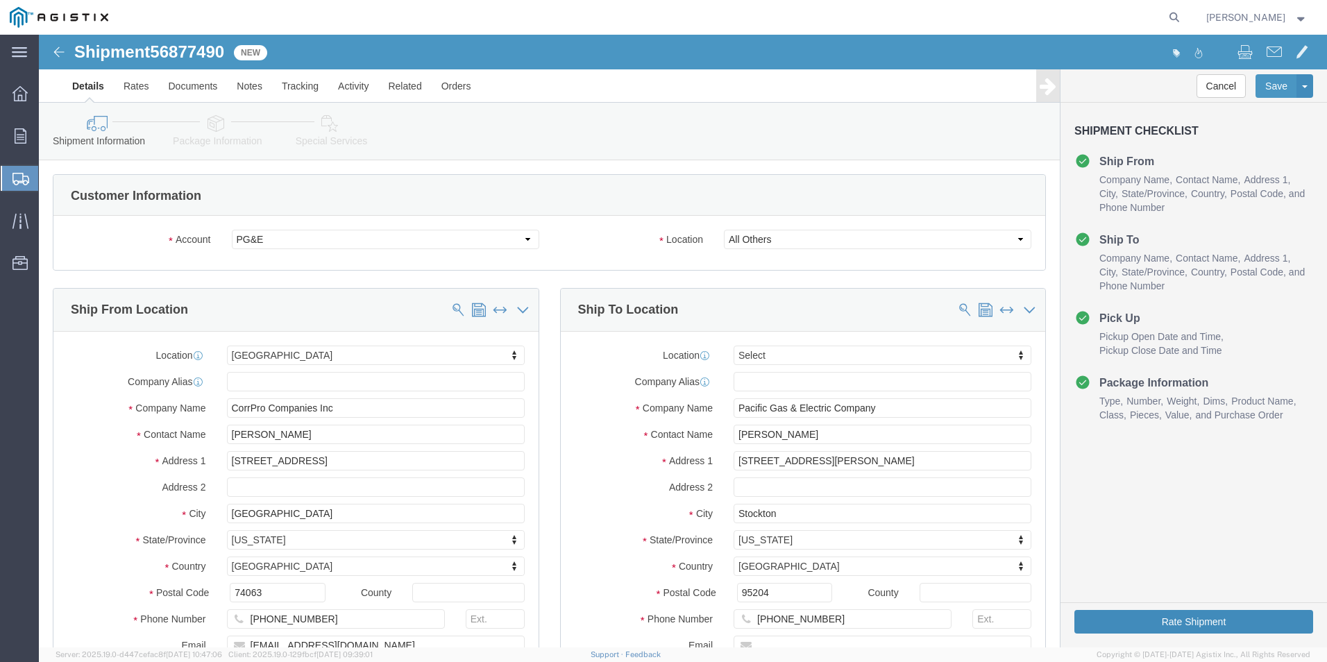
click button "Rate Shipment"
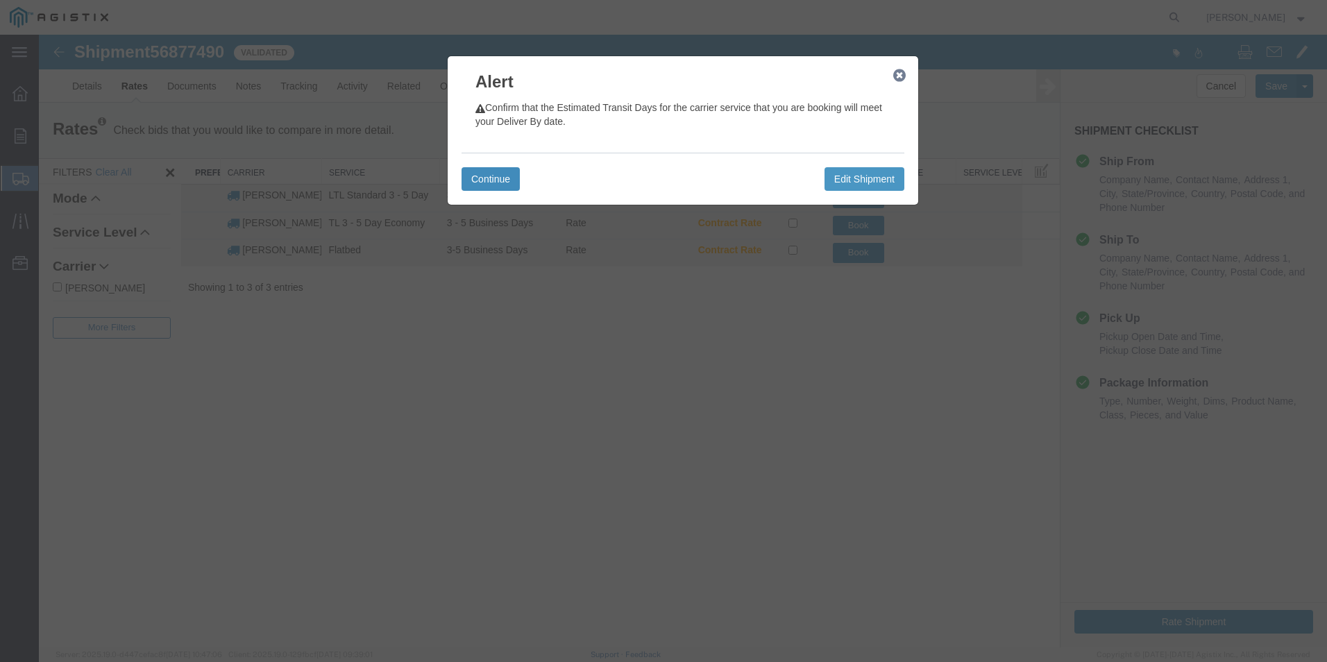
click at [493, 179] on button "Continue" at bounding box center [490, 179] width 58 height 24
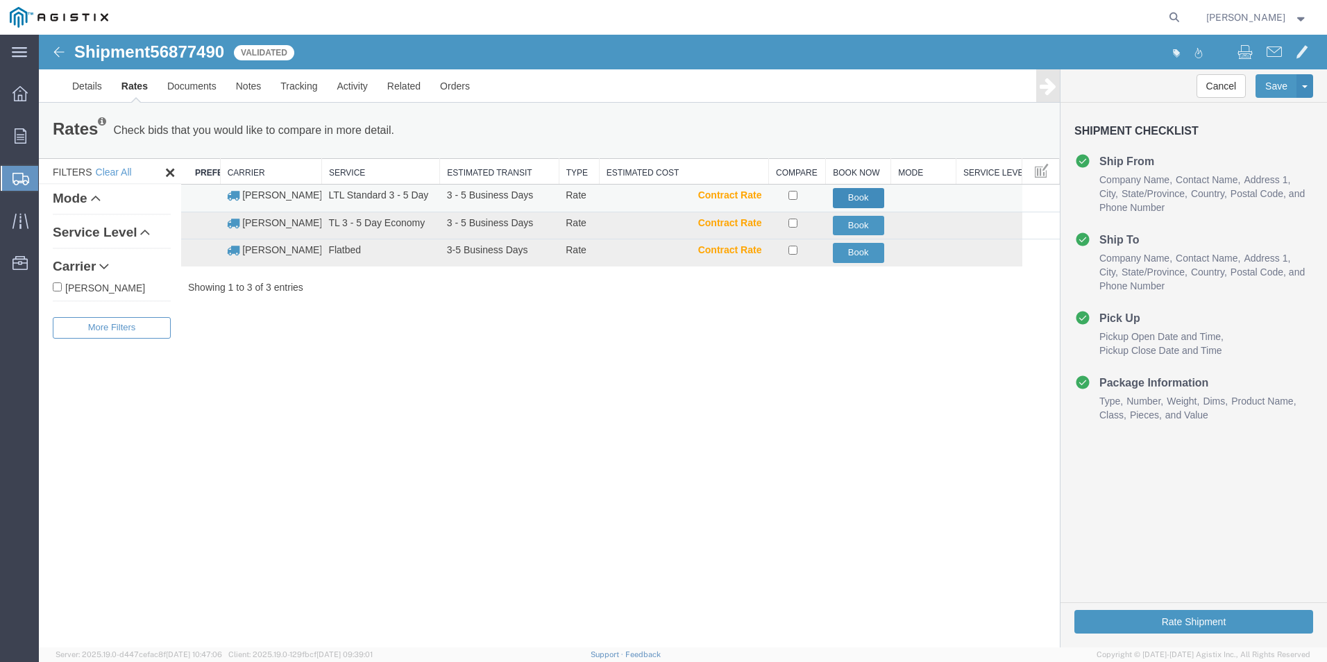
click at [865, 190] on button "Book" at bounding box center [858, 198] width 51 height 20
